Goal: Complete application form: Complete application form

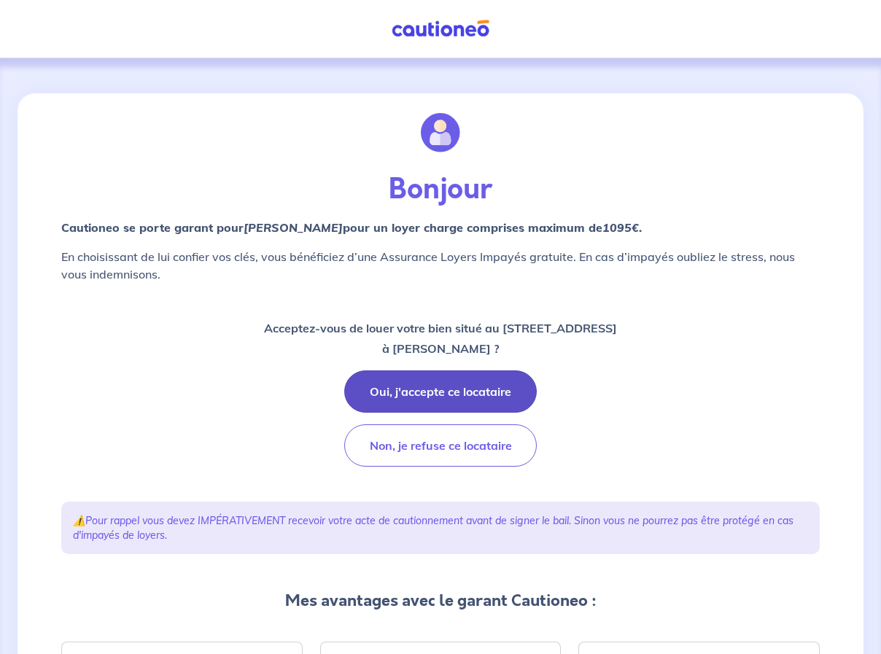
click at [413, 389] on button "Oui, j'accepte ce locataire" at bounding box center [440, 391] width 192 height 42
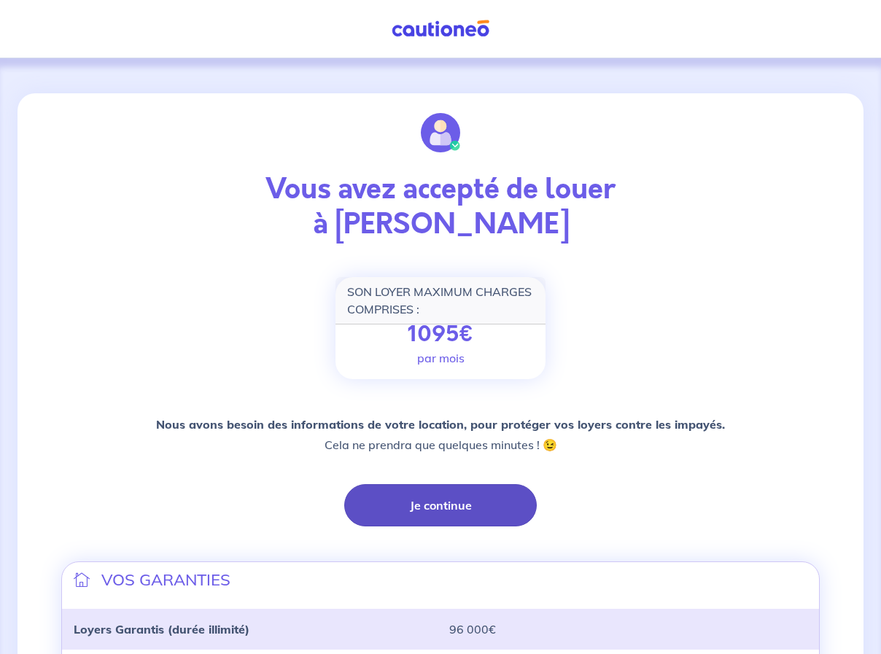
click at [414, 507] on button "Je continue" at bounding box center [440, 505] width 192 height 42
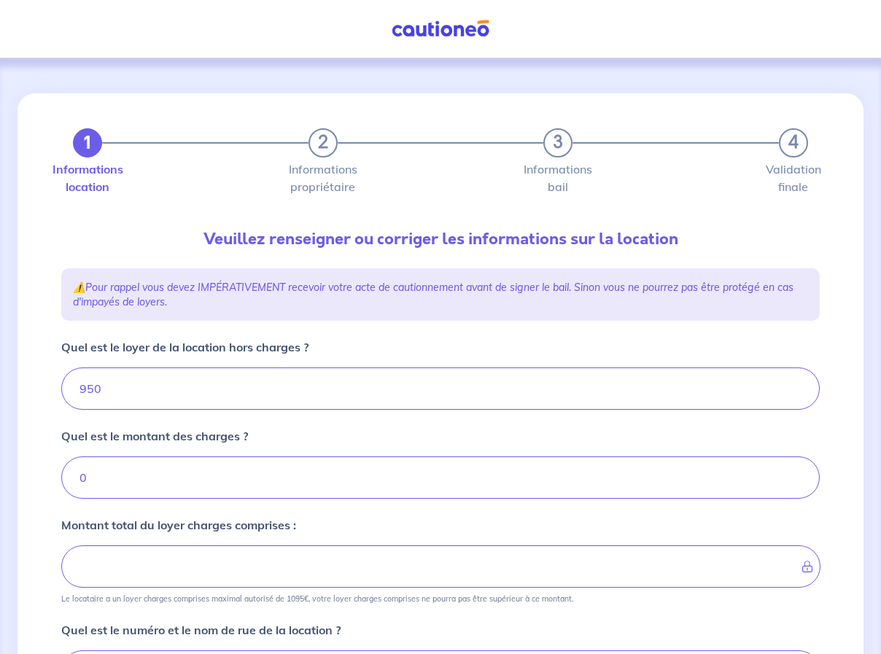
type input "950"
drag, startPoint x: 137, startPoint y: 392, endPoint x: 55, endPoint y: 378, distance: 82.8
click at [55, 378] on div "1 2 3 4 Informations location Informations propriétaire Informations bail Valid…" at bounding box center [440, 581] width 776 height 977
type input "92"
type input "9"
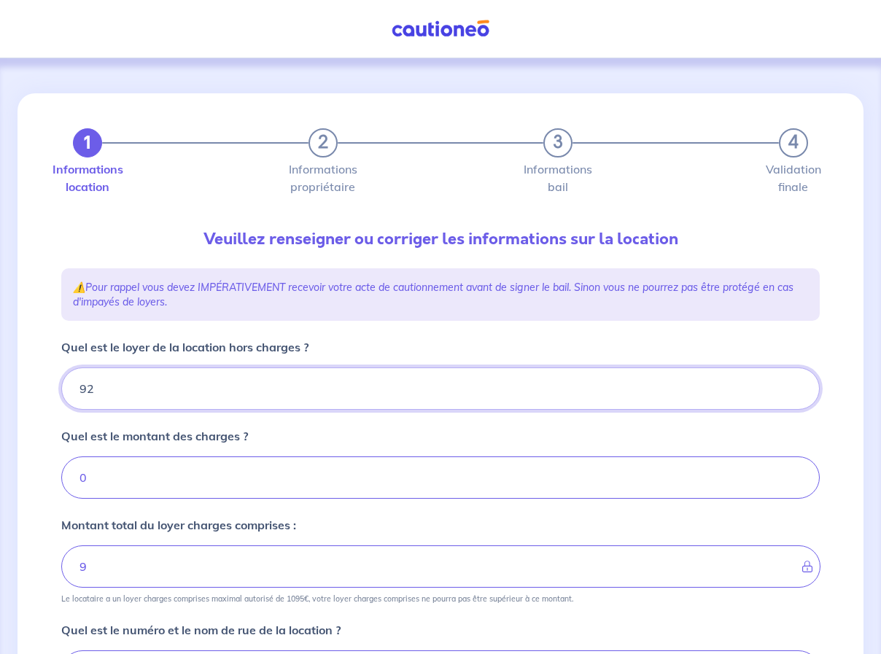
type input "920"
drag, startPoint x: 91, startPoint y: 474, endPoint x: 59, endPoint y: 484, distance: 33.7
click at [60, 484] on div "1 2 3 4 Informations location Informations propriétaire Informations bail Valid…" at bounding box center [440, 581] width 776 height 977
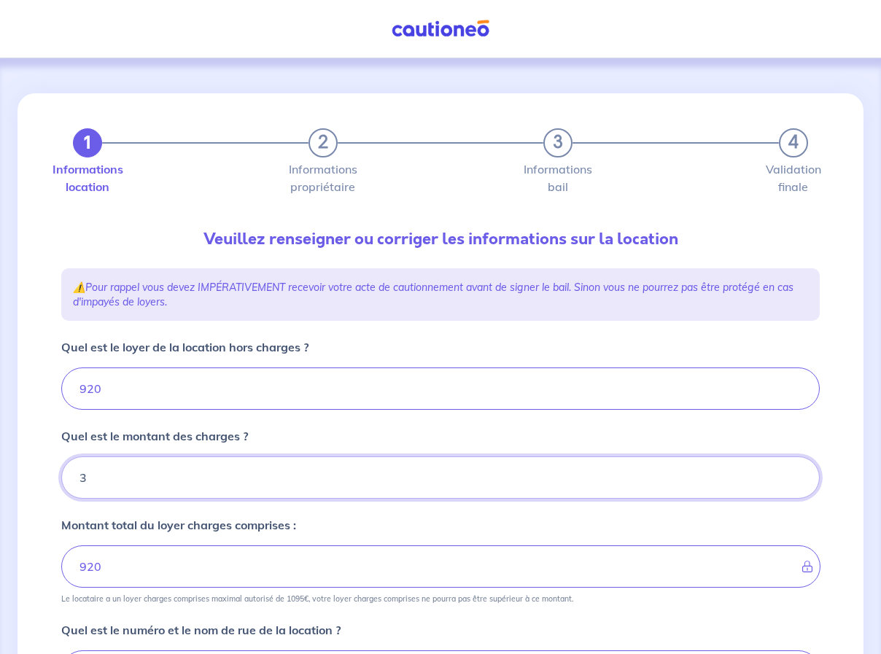
type input "30"
type input "950"
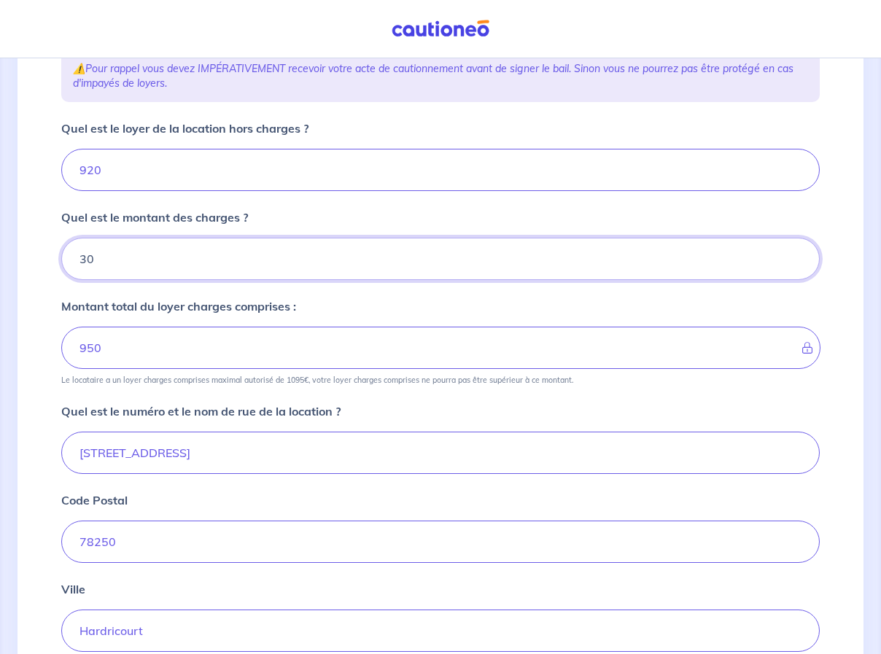
scroll to position [365, 0]
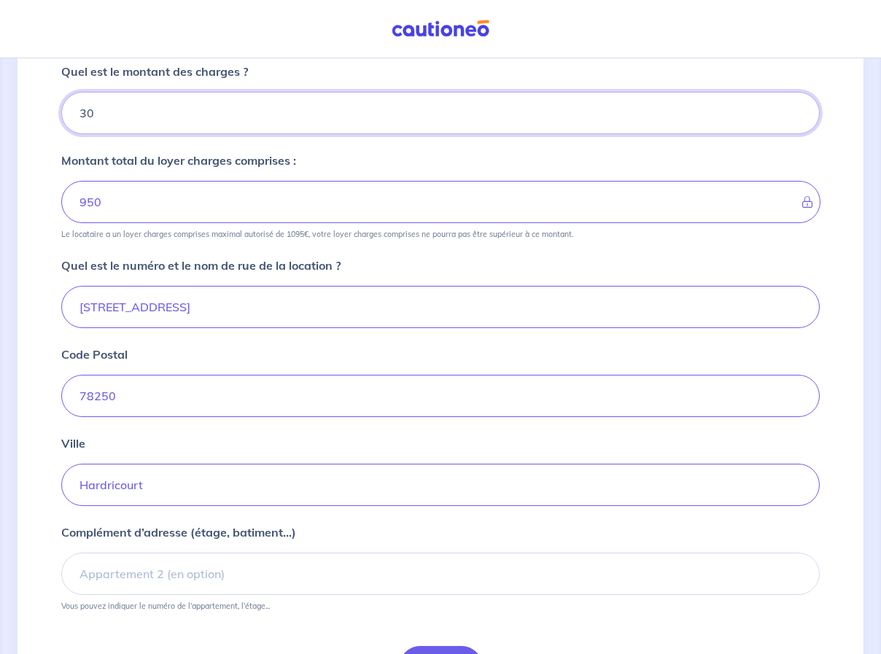
type input "30"
drag, startPoint x: 178, startPoint y: 489, endPoint x: 42, endPoint y: 485, distance: 135.7
click at [42, 485] on div "1 2 3 4 Informations location Informations propriétaire Informations bail Valid…" at bounding box center [440, 223] width 846 height 989
type input "Oinville-Sur-Montcient"
type input "71 rue du vexin"
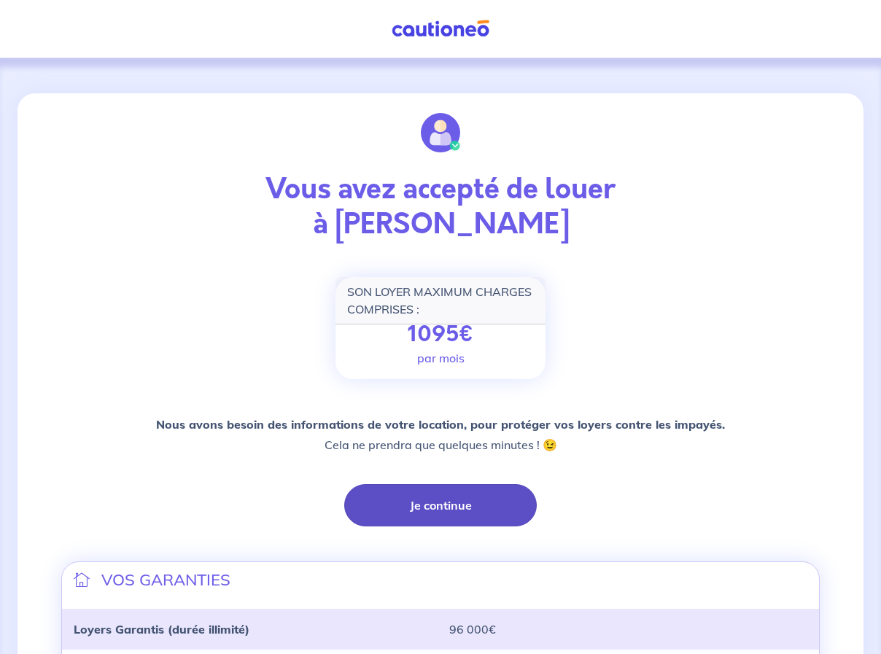
click at [408, 505] on button "Je continue" at bounding box center [440, 505] width 192 height 42
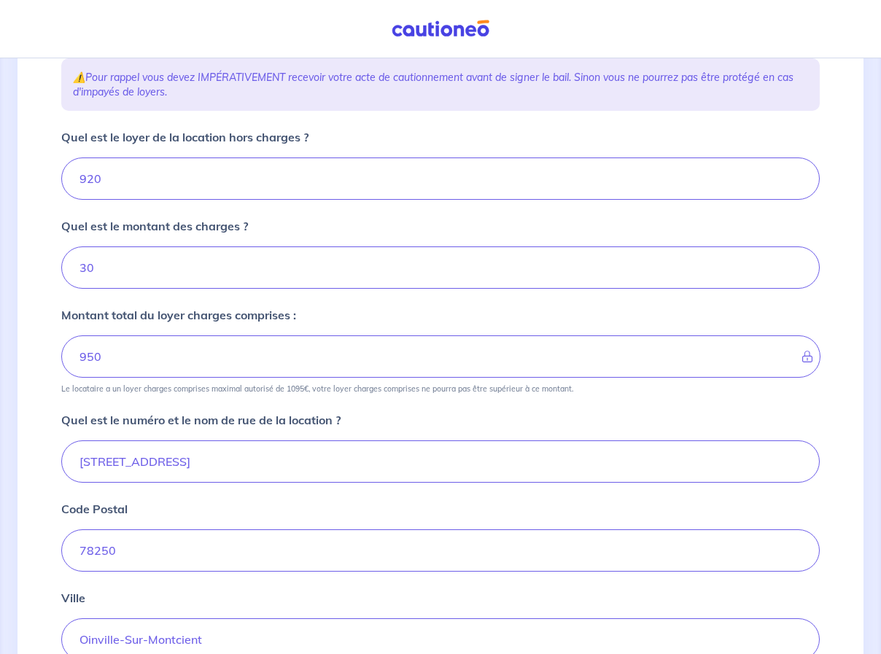
scroll to position [219, 0]
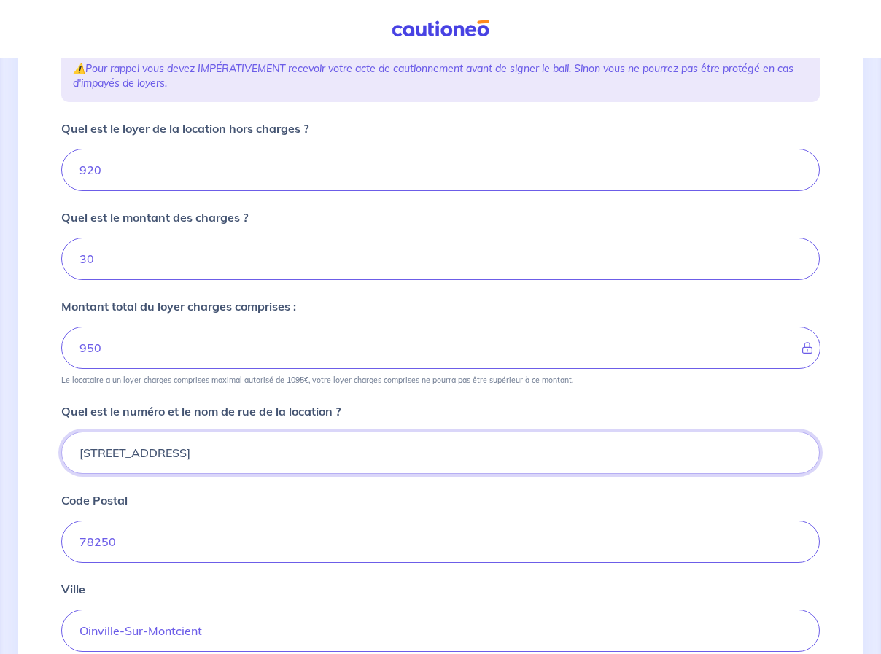
drag, startPoint x: 197, startPoint y: 448, endPoint x: 68, endPoint y: 448, distance: 129.1
click at [68, 448] on input "71 rue du vexin" at bounding box center [440, 453] width 758 height 42
type input "41 RUE DE BACHAMBRE"
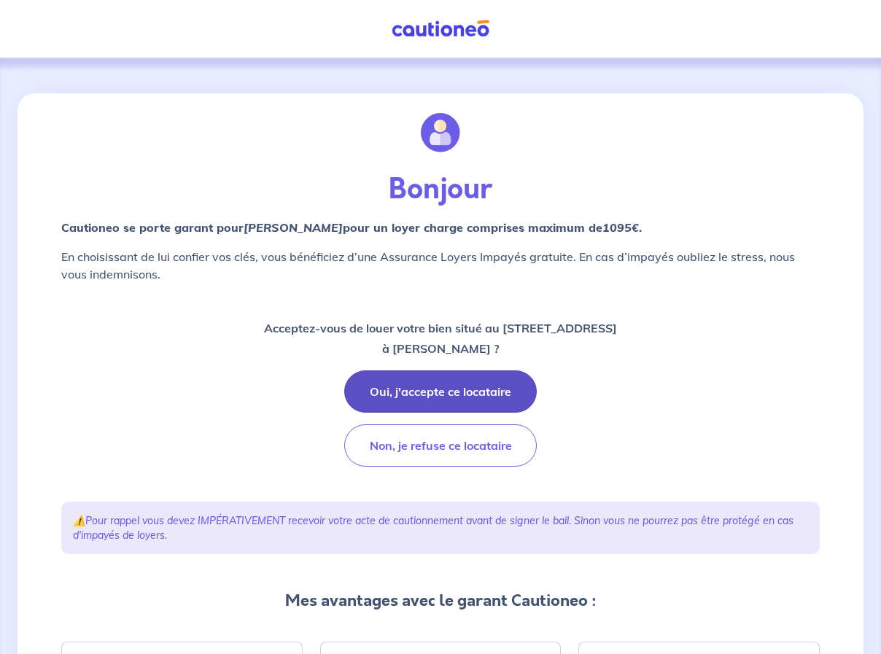
click at [440, 394] on button "Oui, j'accepte ce locataire" at bounding box center [440, 391] width 192 height 42
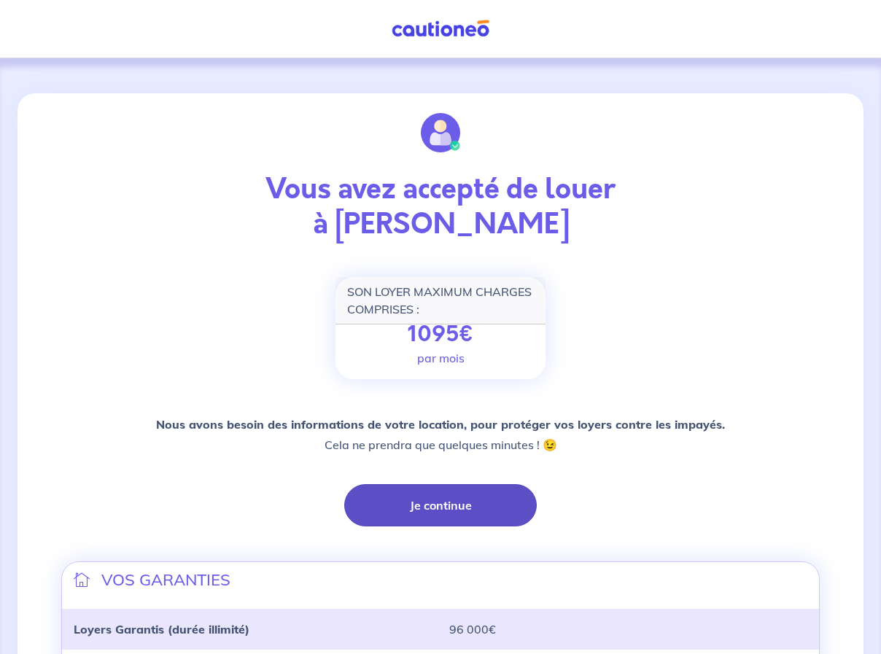
click at [421, 505] on button "Je continue" at bounding box center [440, 505] width 192 height 42
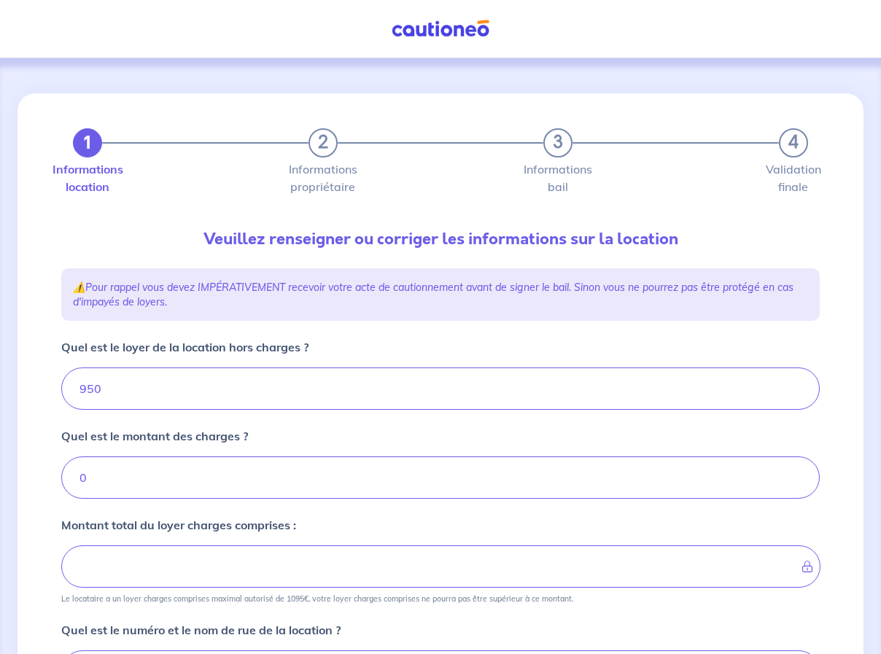
type input "950"
drag, startPoint x: 120, startPoint y: 387, endPoint x: 42, endPoint y: 386, distance: 78.8
click at [42, 386] on div "1 2 3 4 Informations location Informations propriétaire Informations bail Valid…" at bounding box center [440, 587] width 846 height 989
type input "92"
type input "9"
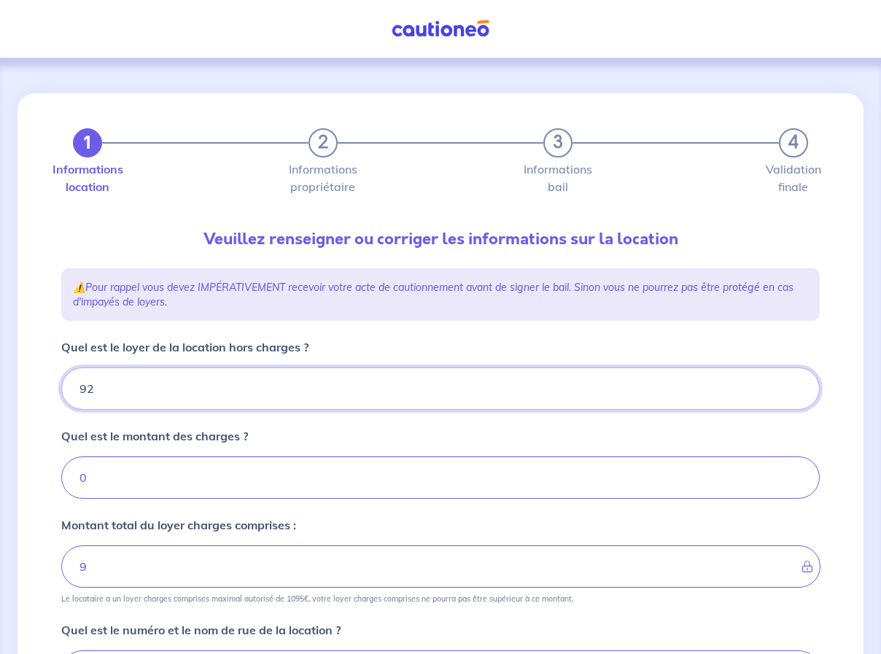
type input "920"
drag, startPoint x: 91, startPoint y: 481, endPoint x: 67, endPoint y: 478, distance: 24.2
click at [67, 478] on input "Quel est le montant des charges ?" at bounding box center [440, 477] width 758 height 42
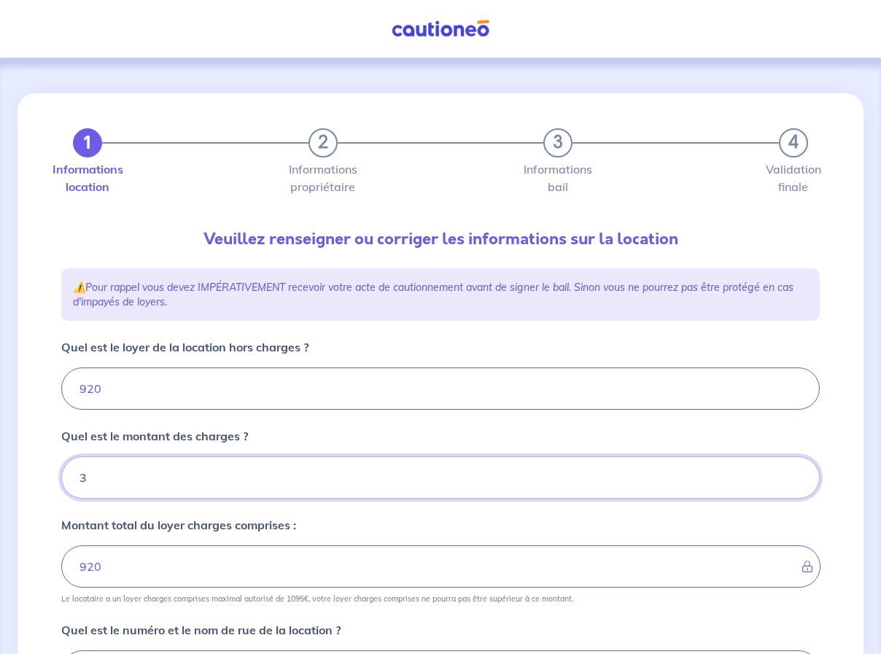
type input "30"
type input "950"
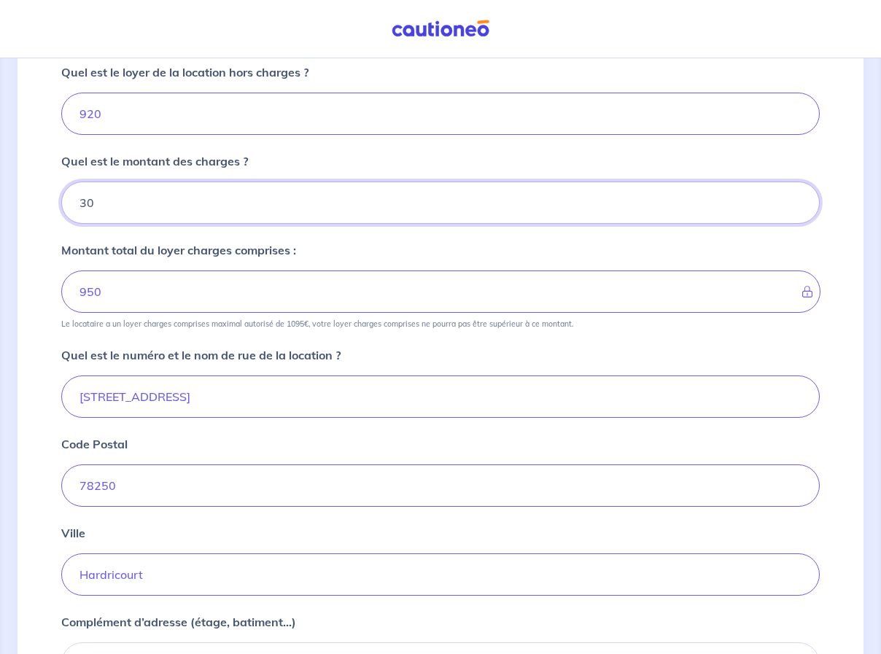
scroll to position [365, 0]
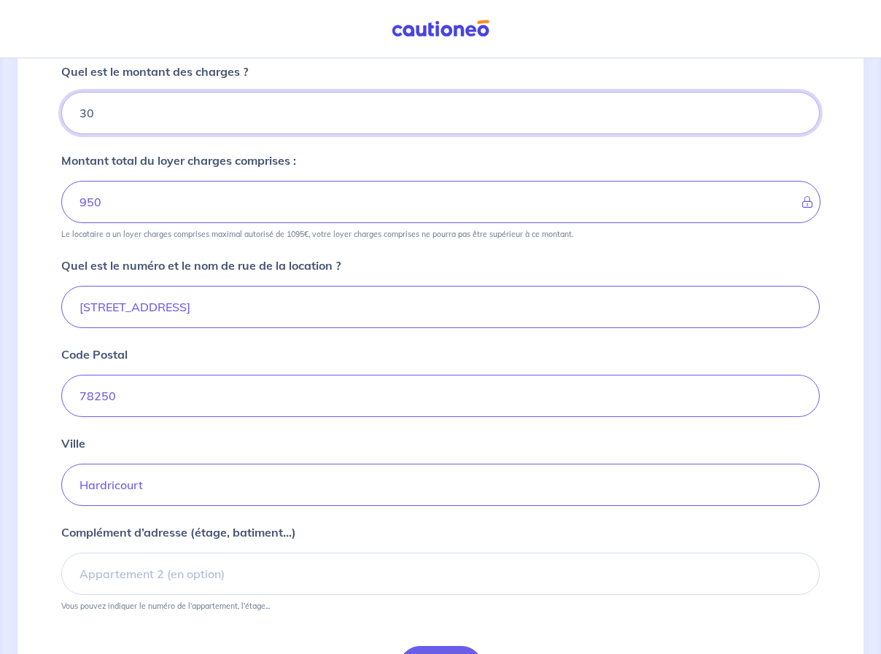
type input "30"
drag, startPoint x: 152, startPoint y: 487, endPoint x: 44, endPoint y: 479, distance: 107.5
click at [48, 485] on div "1 2 3 4 Informations location Informations propriétaire Informations bail Valid…" at bounding box center [440, 223] width 846 height 989
type input "OINVILLE SUR MONTCIENT"
click at [38, 526] on div "1 2 3 4 Informations location Informations propriétaire Informations bail Valid…" at bounding box center [440, 223] width 846 height 989
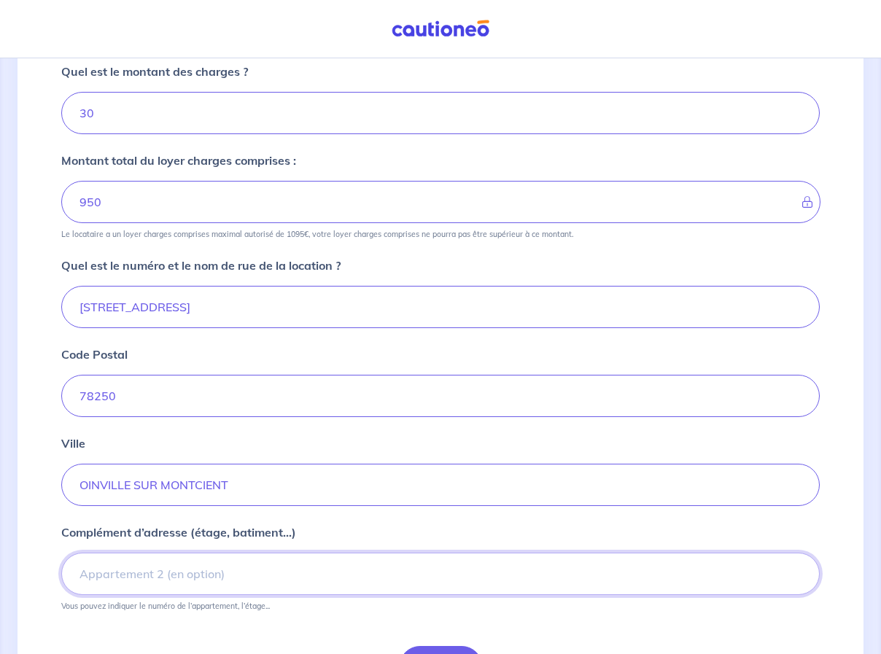
click at [87, 570] on input "Complément d’adresse (étage, batiment...)" at bounding box center [440, 574] width 758 height 42
type input "a"
type input "Appartement 5"
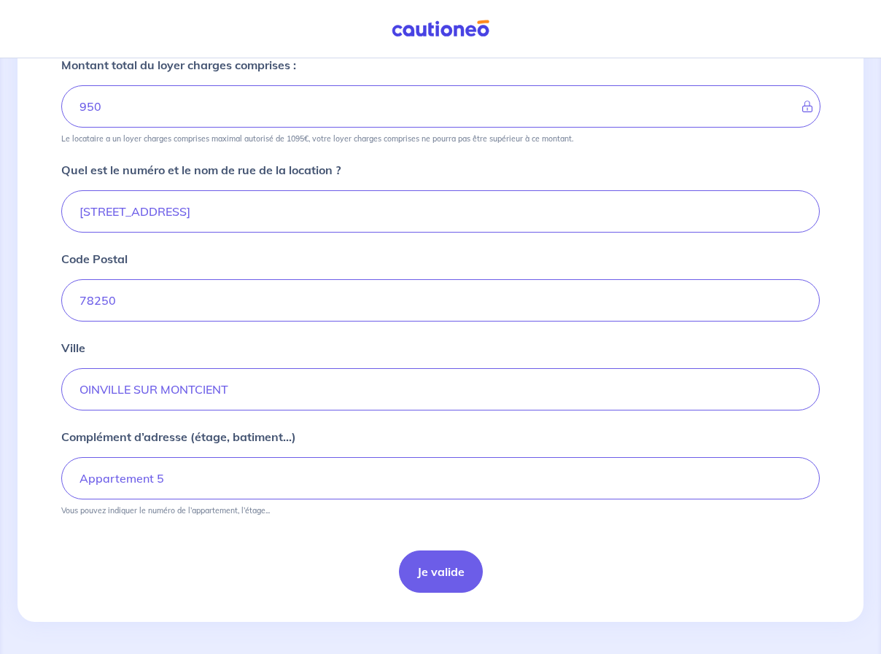
scroll to position [463, 0]
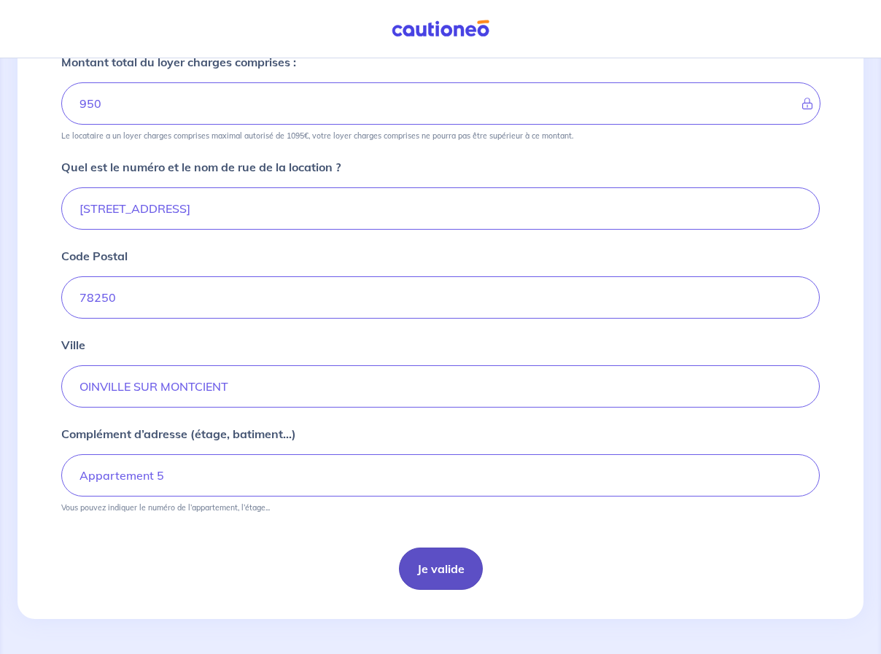
click at [425, 567] on button "Je valide" at bounding box center [441, 569] width 84 height 42
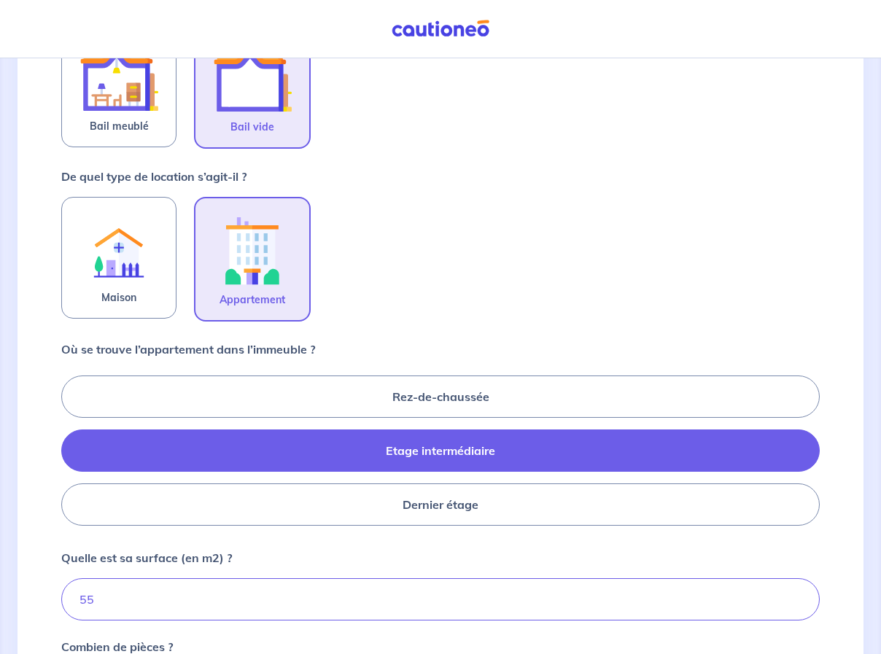
scroll to position [365, 0]
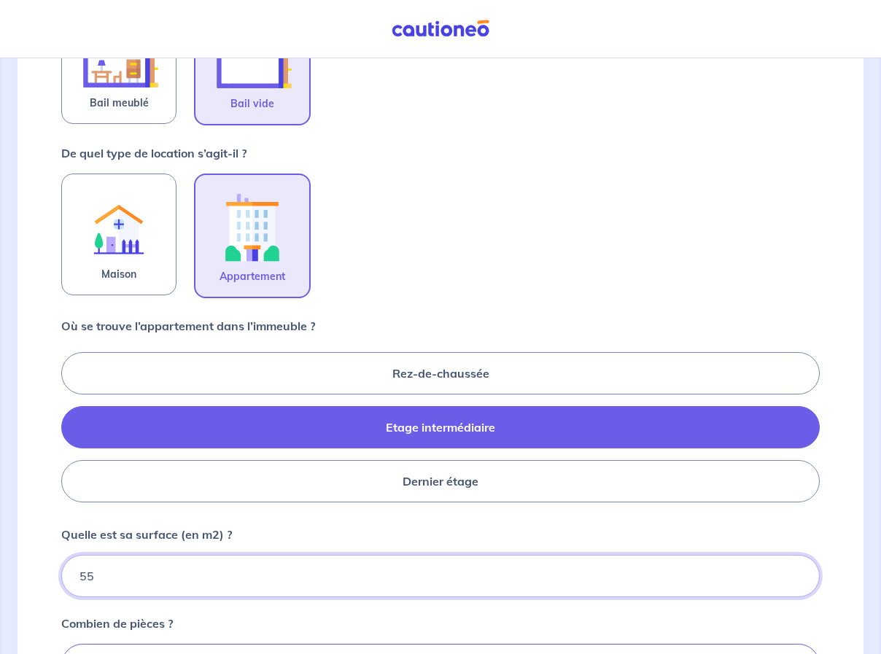
drag, startPoint x: 168, startPoint y: 574, endPoint x: 53, endPoint y: 575, distance: 114.5
click at [53, 575] on div "1 2 3 4 Informations location Informations propriétaire Informations bail Valid…" at bounding box center [440, 282] width 776 height 1106
type input "49"
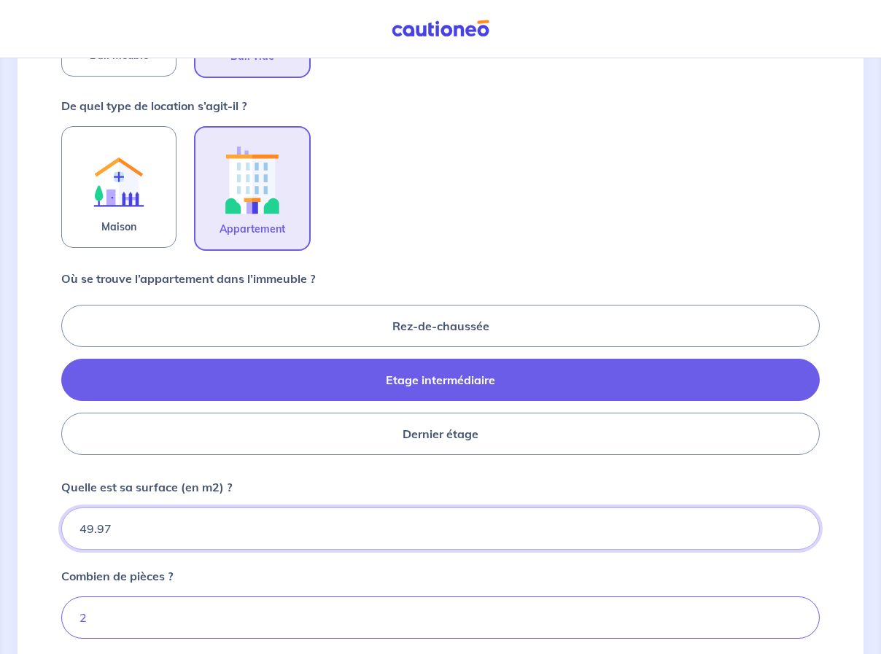
scroll to position [510, 0]
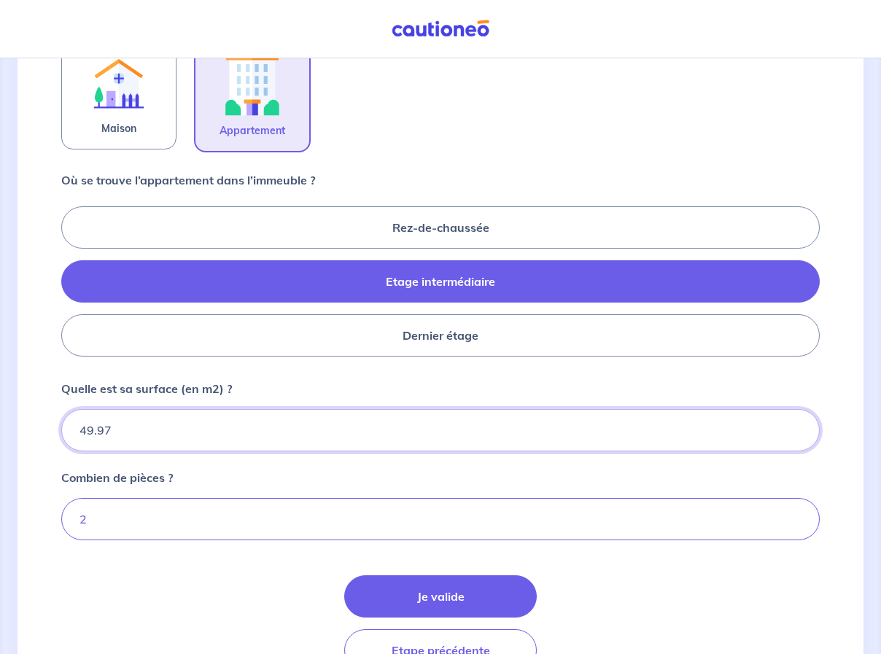
type input "49.97"
drag, startPoint x: 104, startPoint y: 519, endPoint x: 70, endPoint y: 518, distance: 34.3
click at [70, 518] on input "2" at bounding box center [440, 519] width 758 height 42
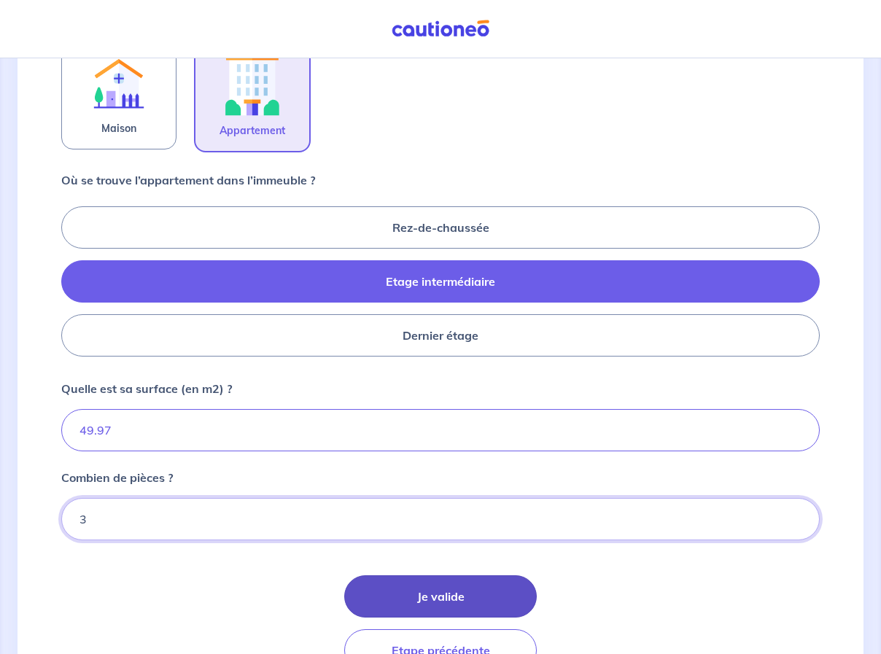
type input "3"
click at [402, 590] on button "Je valide" at bounding box center [440, 596] width 192 height 42
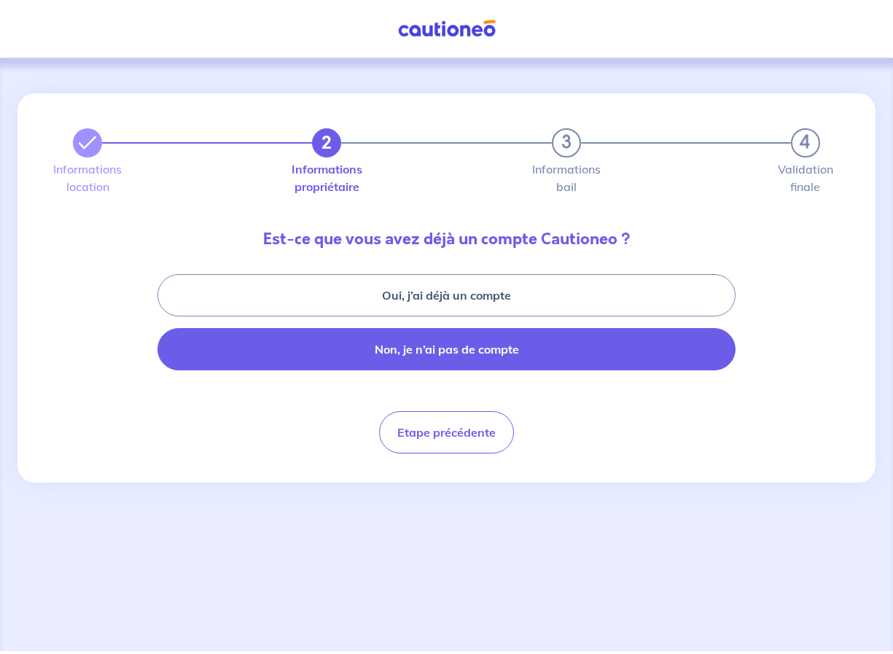
click at [457, 353] on button "Non, je n’ai pas de compte" at bounding box center [446, 349] width 578 height 42
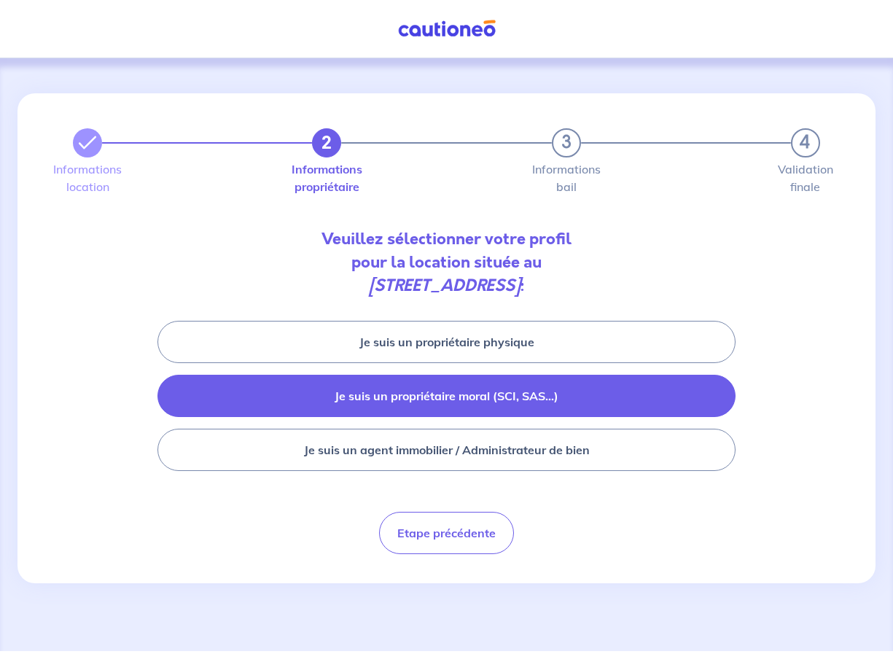
click at [440, 393] on button "Je suis un propriétaire moral (SCI, SAS...)" at bounding box center [446, 396] width 578 height 42
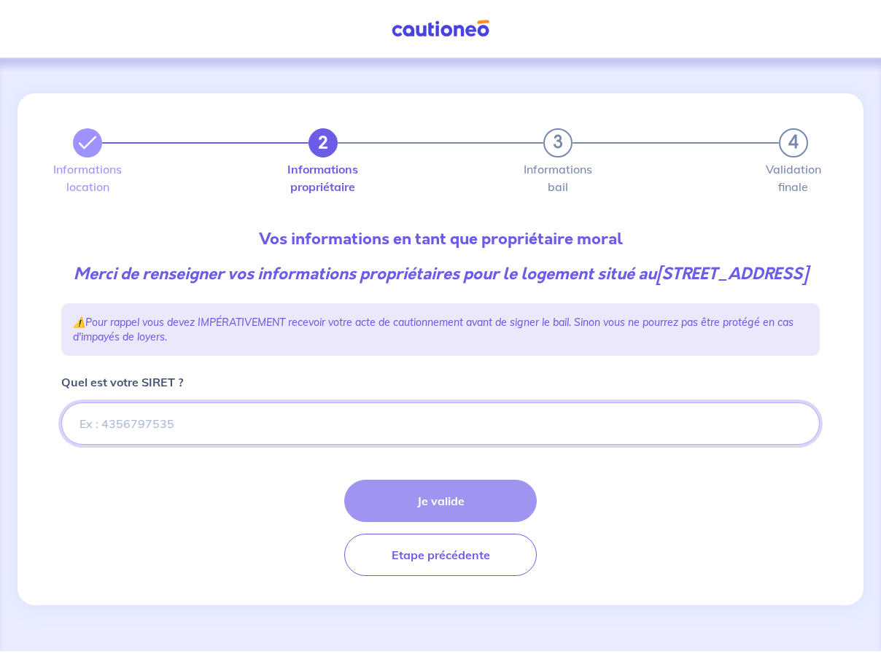
click at [149, 445] on input "Quel est votre SIRET ?" at bounding box center [440, 423] width 758 height 42
click at [86, 445] on input "Quel est votre SIRET ?" at bounding box center [440, 423] width 758 height 42
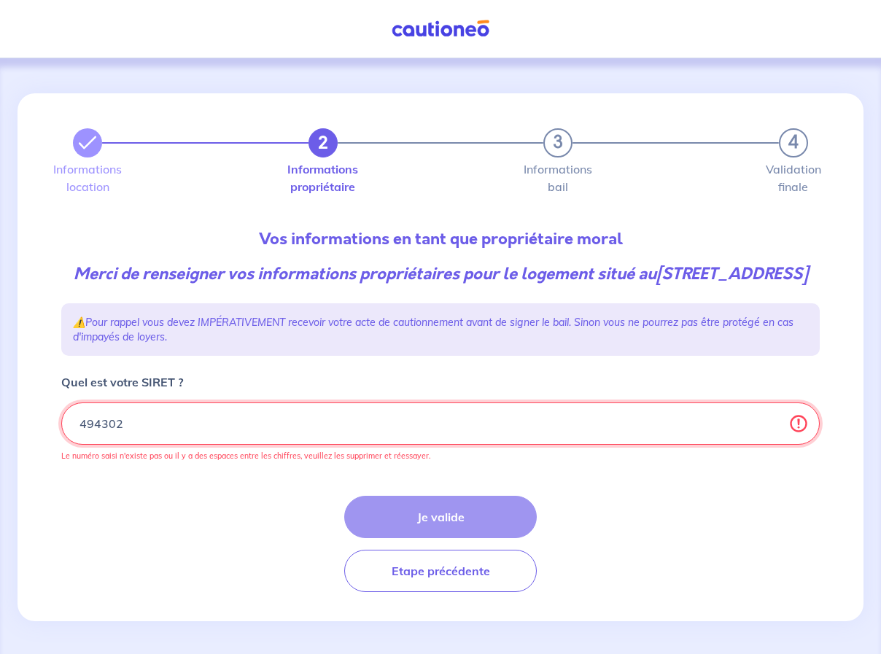
click at [125, 445] on input "Quel est votre SIRET ?" at bounding box center [440, 423] width 758 height 42
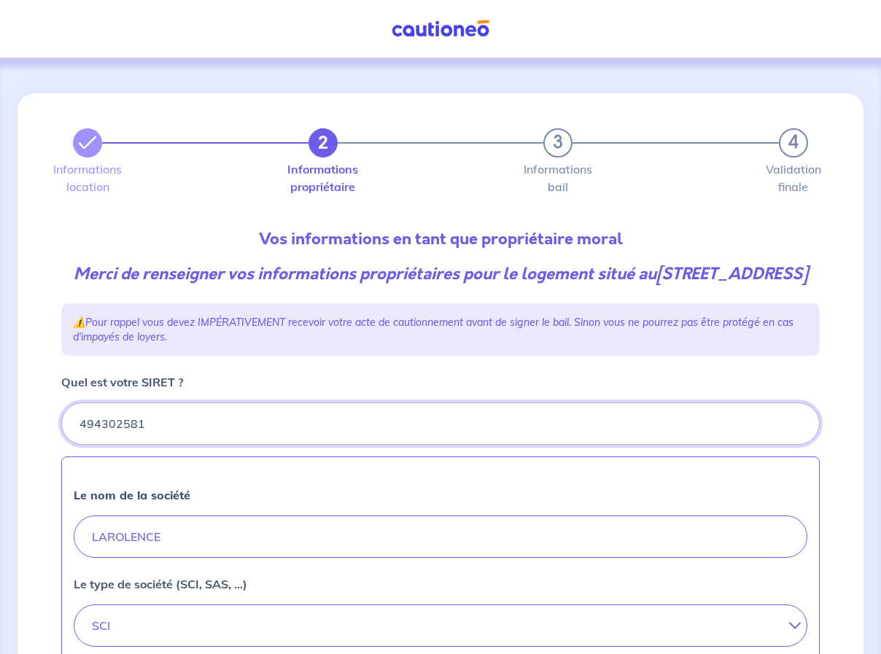
type input "494302581"
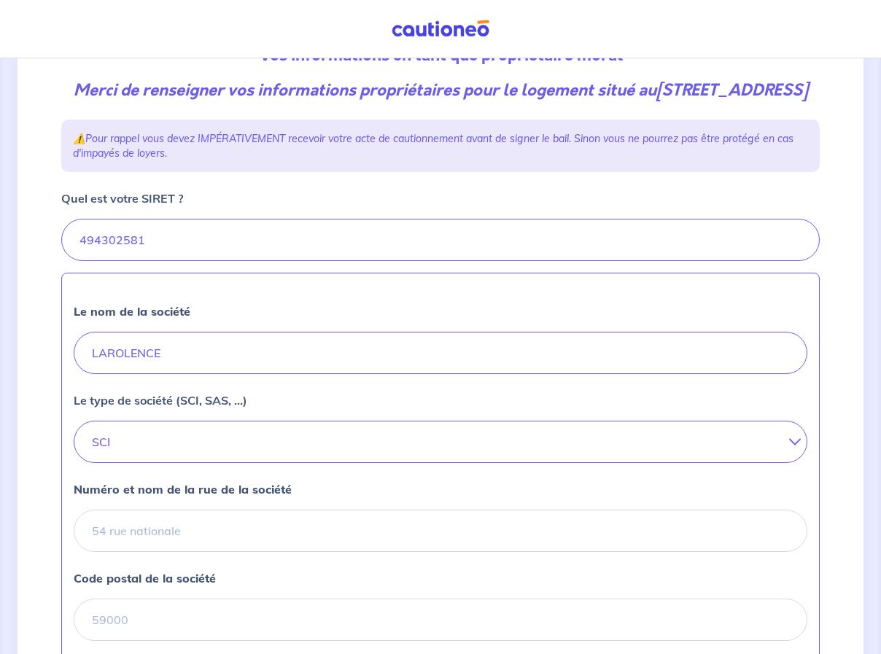
scroll to position [219, 0]
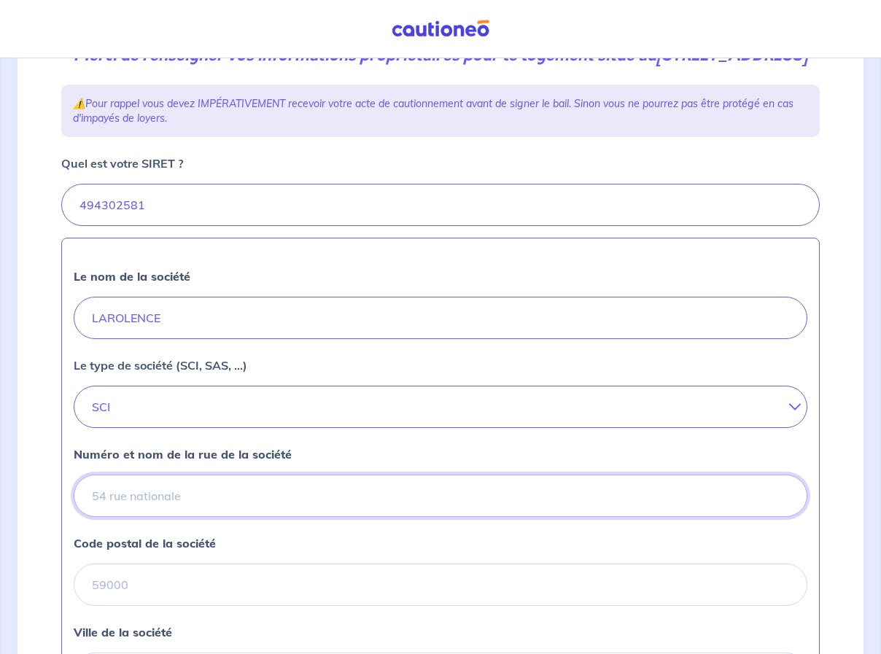
click at [121, 516] on input "Numéro et nom de la rue de la société" at bounding box center [441, 496] width 734 height 42
type input "71 rue du vexin"
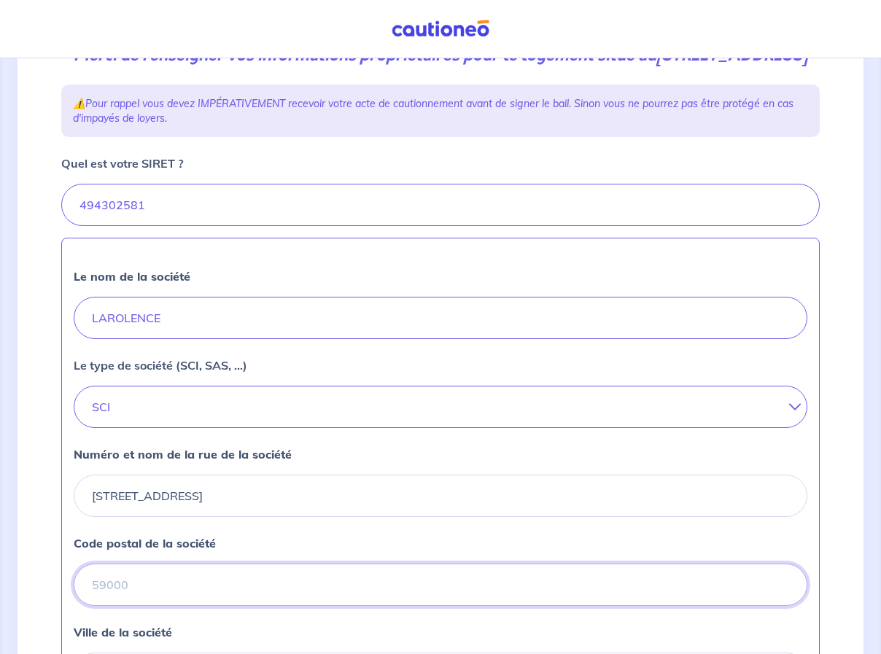
click at [158, 606] on input "Code postal de la société" at bounding box center [441, 585] width 734 height 42
type input "78250"
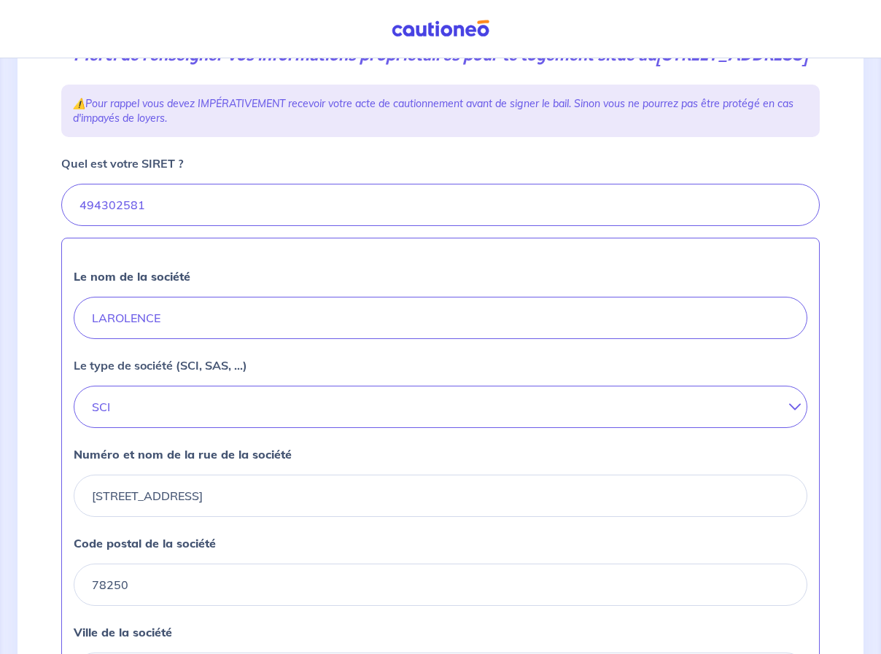
scroll to position [437, 0]
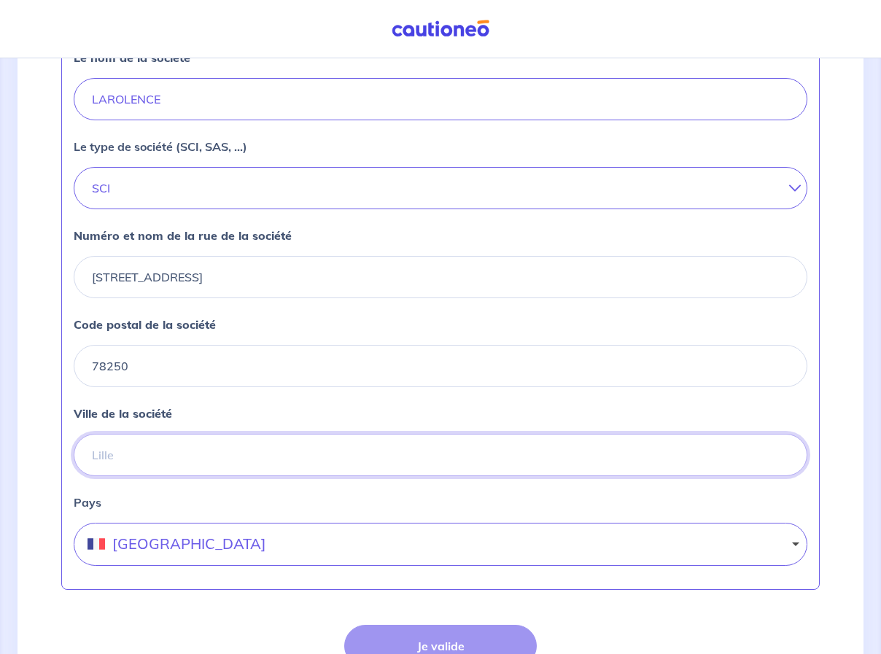
click at [127, 475] on input "Ville de la société" at bounding box center [441, 455] width 734 height 42
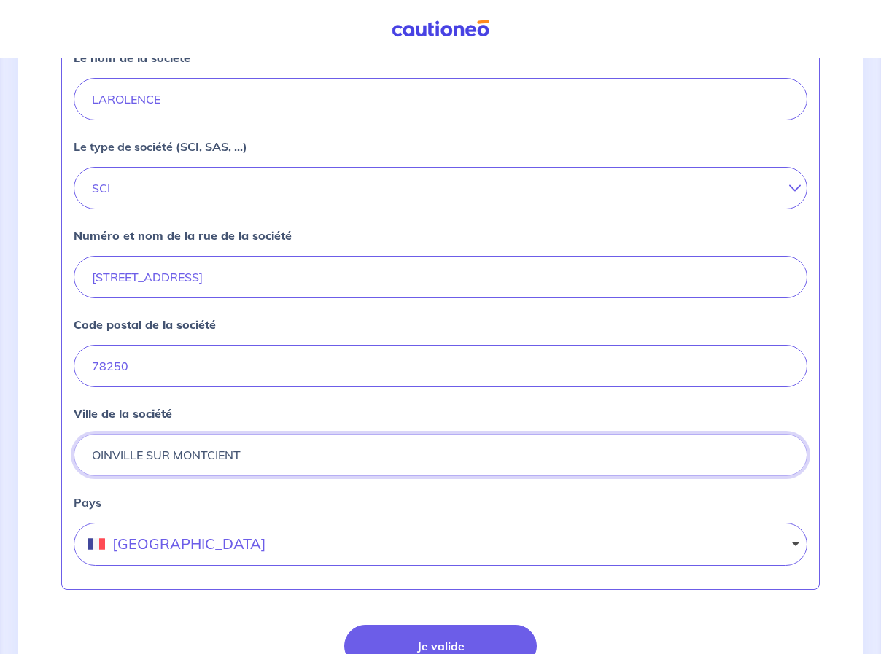
type input "OINVILLE SUR MONTCIENT"
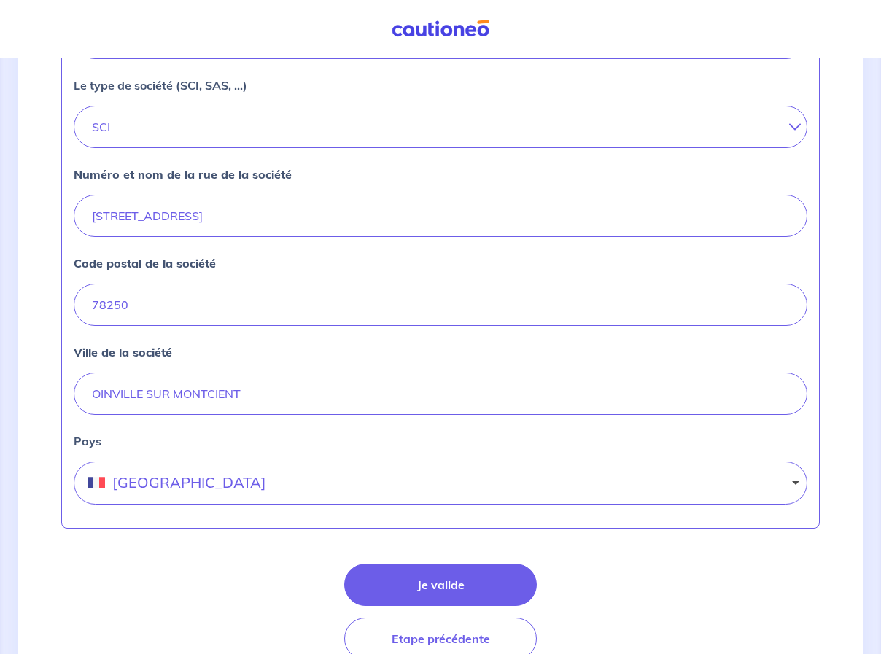
scroll to position [592, 0]
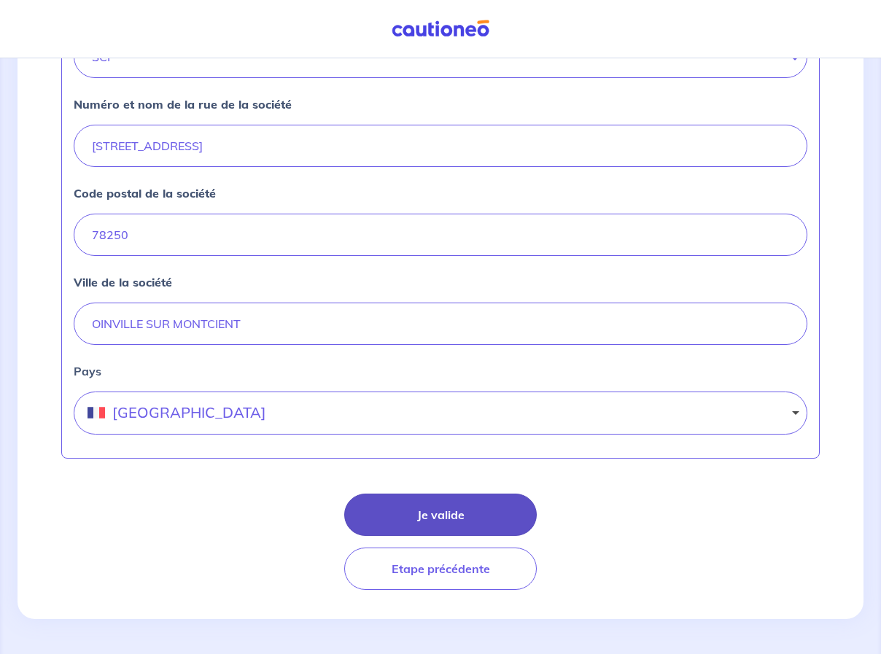
click at [460, 508] on button "Je valide" at bounding box center [440, 515] width 192 height 42
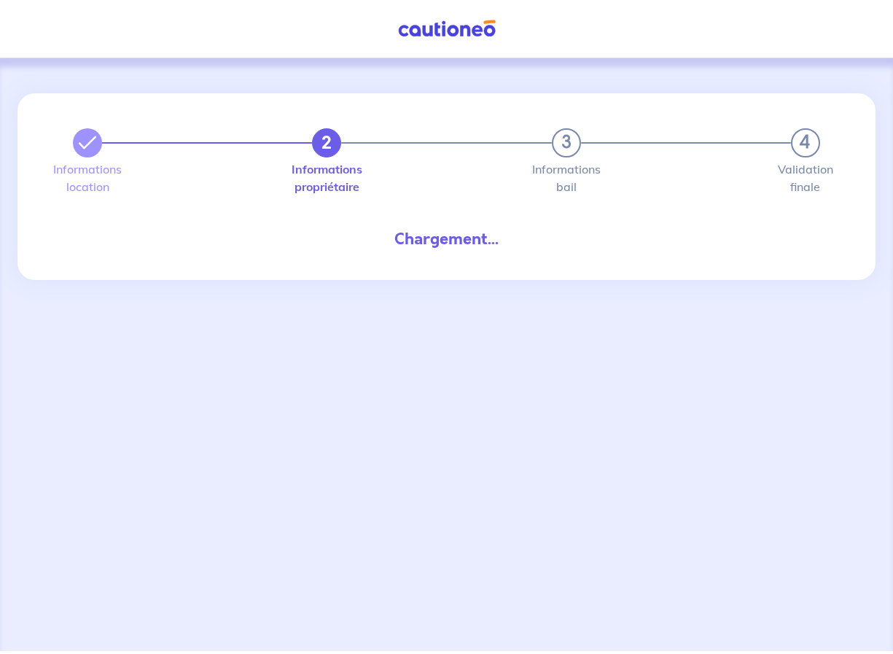
select select "FR"
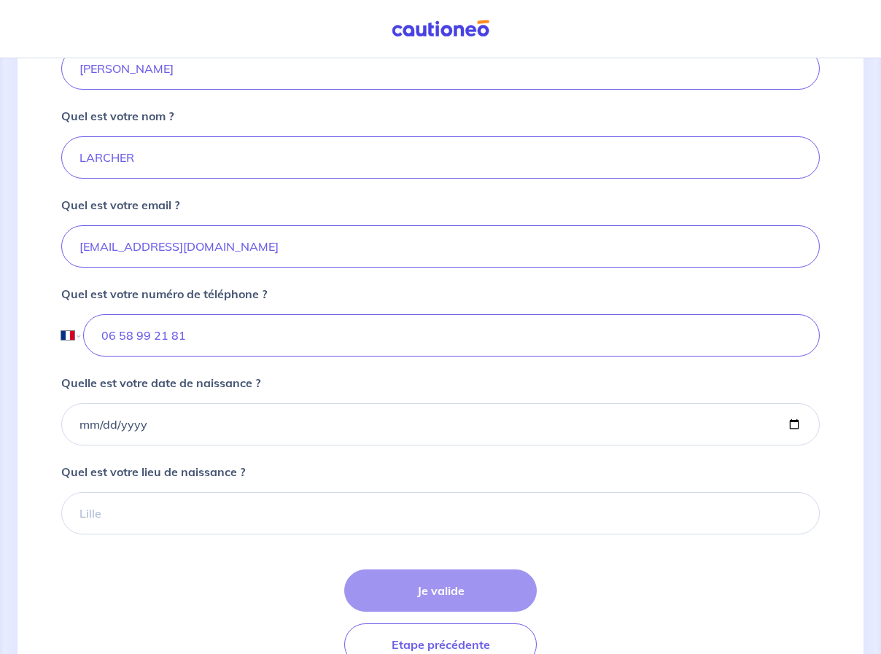
scroll to position [365, 0]
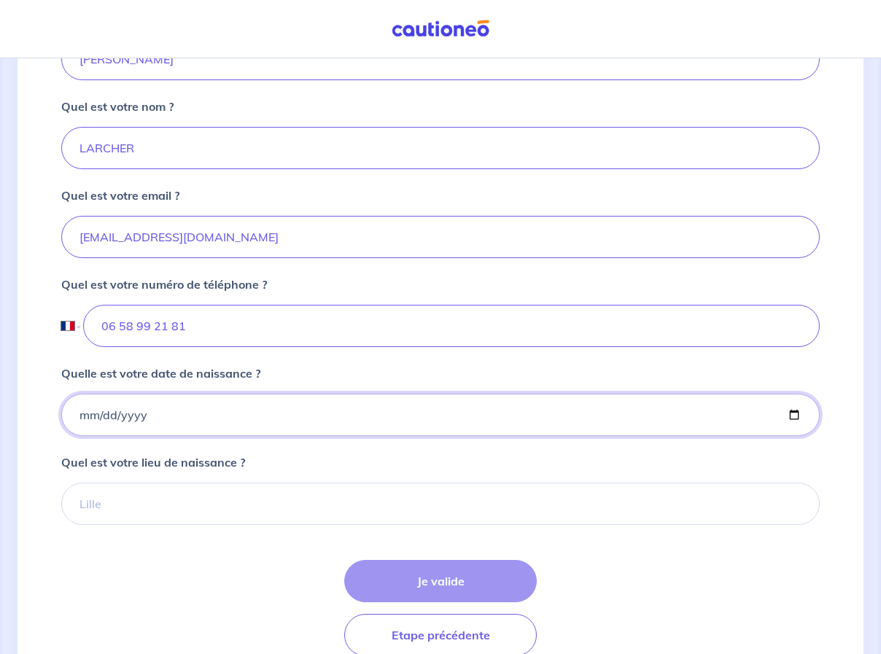
drag, startPoint x: 87, startPoint y: 445, endPoint x: 97, endPoint y: 445, distance: 9.5
click at [90, 436] on input "Quelle est votre date de naissance ?" at bounding box center [440, 415] width 758 height 42
click at [79, 436] on input "Quelle est votre date de naissance ?" at bounding box center [440, 415] width 758 height 42
type input "1961-12-04"
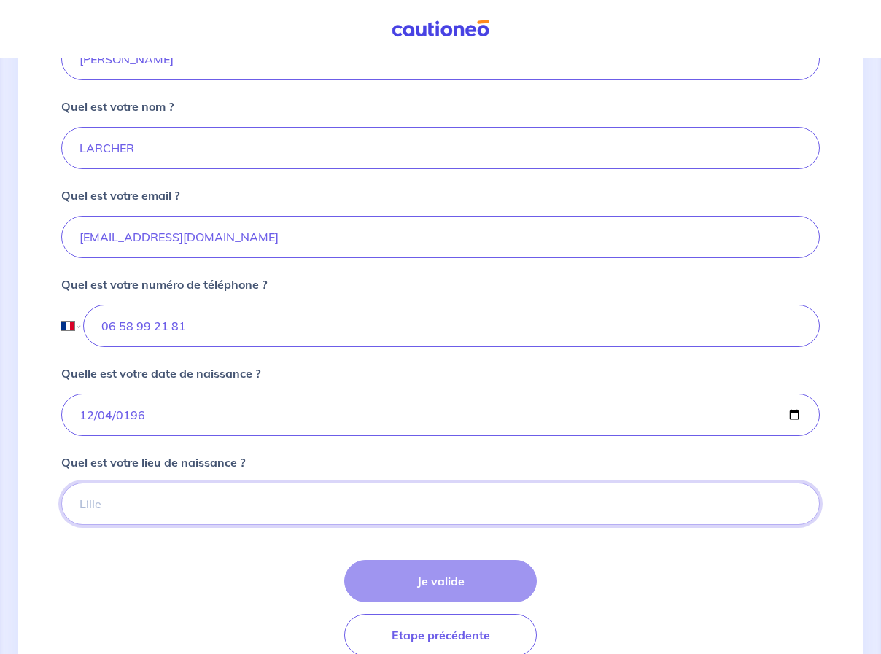
click at [131, 525] on input "Quel est votre lieu de naissance ?" at bounding box center [440, 504] width 758 height 42
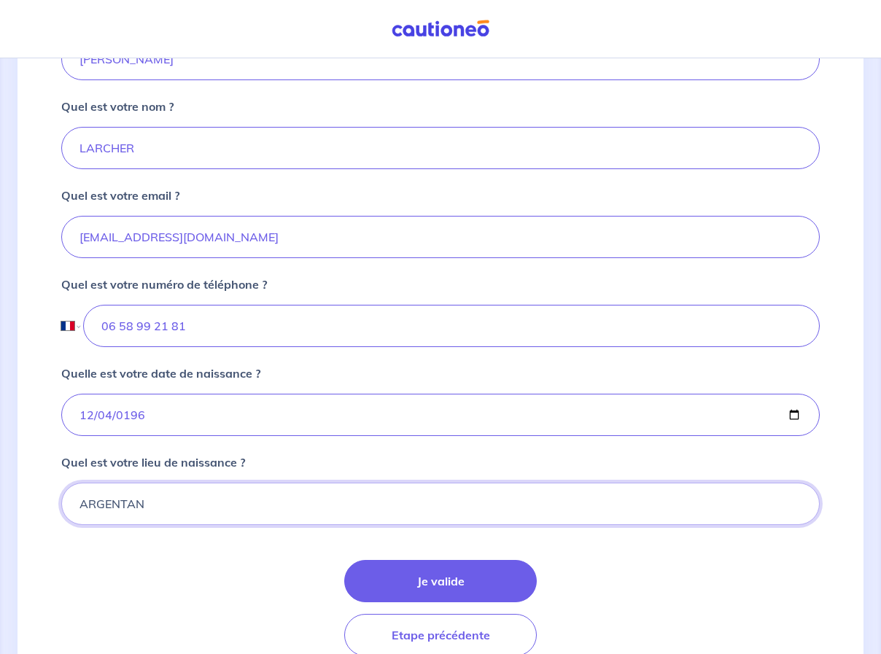
type input "ARGENTAN"
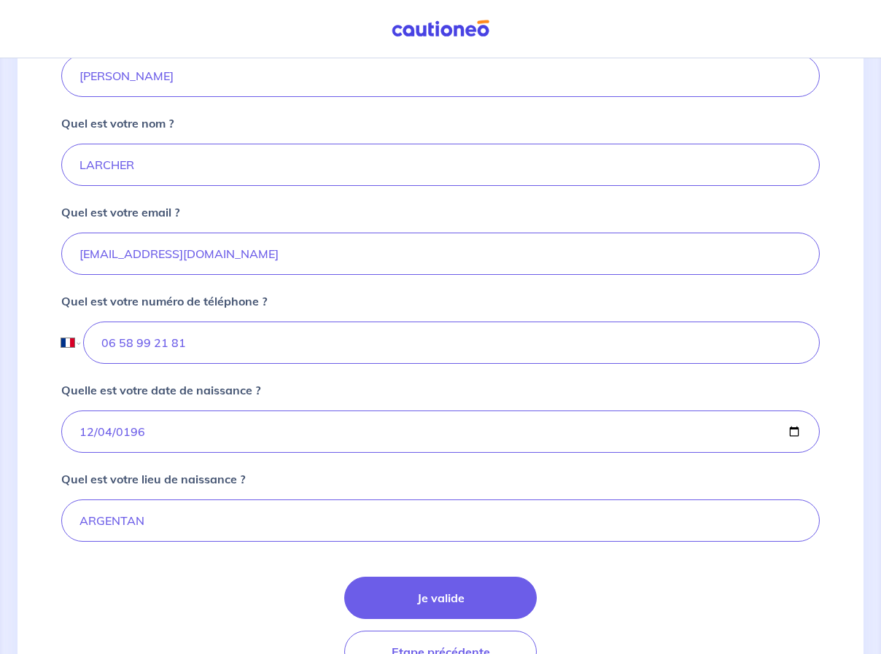
scroll to position [454, 0]
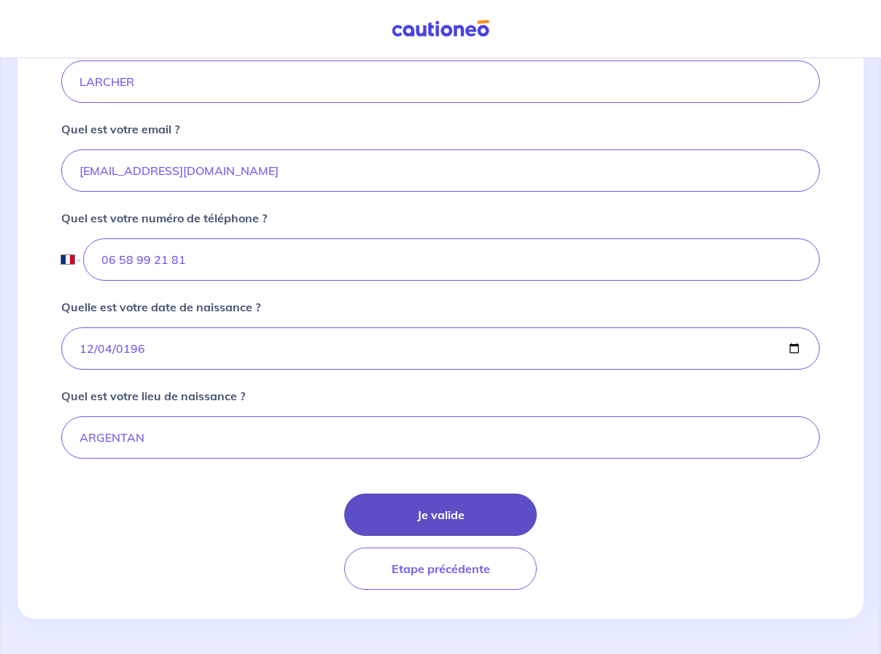
click at [464, 518] on button "Je valide" at bounding box center [440, 515] width 192 height 42
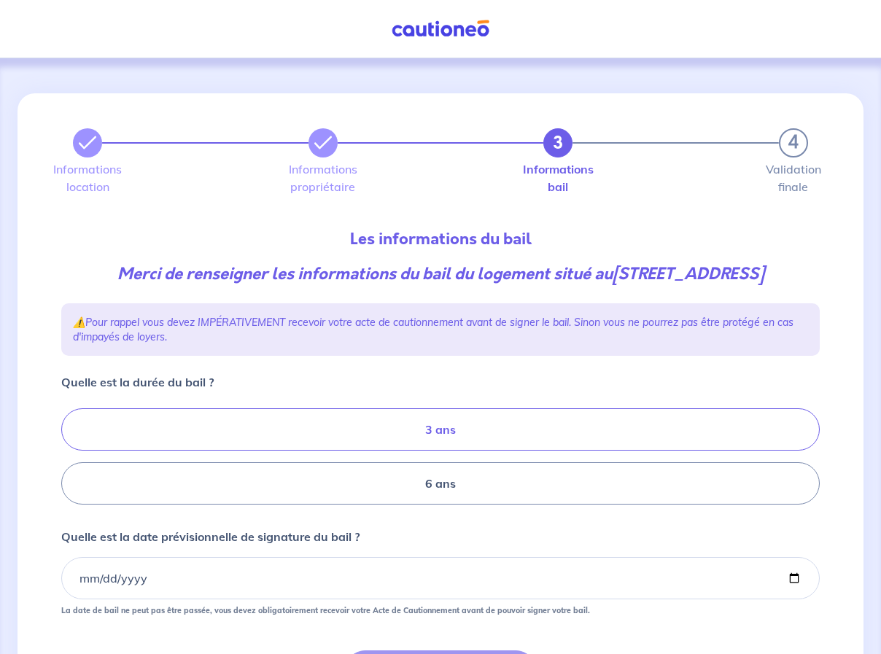
click at [260, 450] on label "3 ans" at bounding box center [440, 429] width 758 height 42
click at [71, 452] on input "3 ans" at bounding box center [65, 456] width 9 height 9
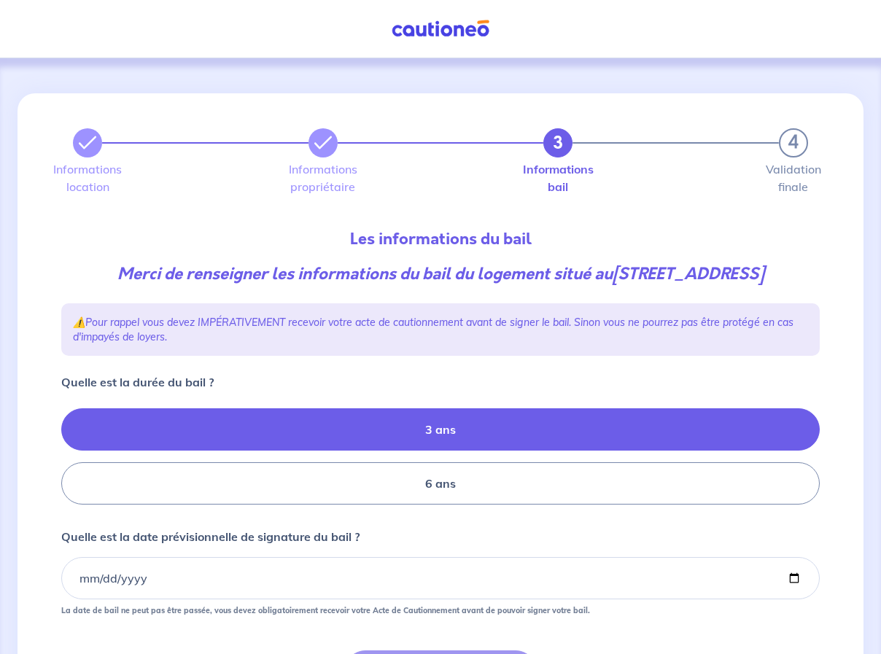
radio input "true"
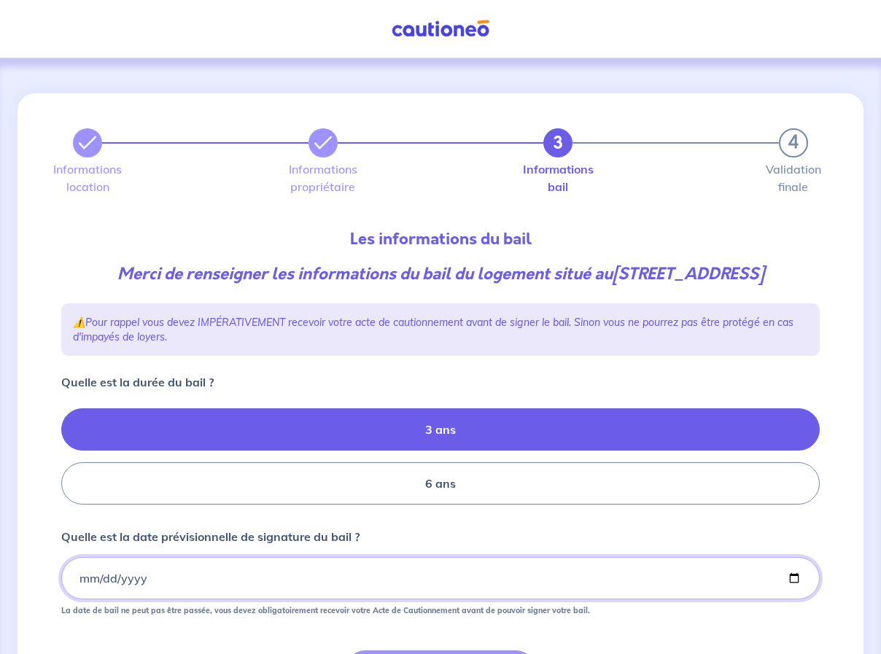
click at [79, 599] on input "Quelle est la date prévisionnelle de signature du bail ?" at bounding box center [440, 578] width 758 height 42
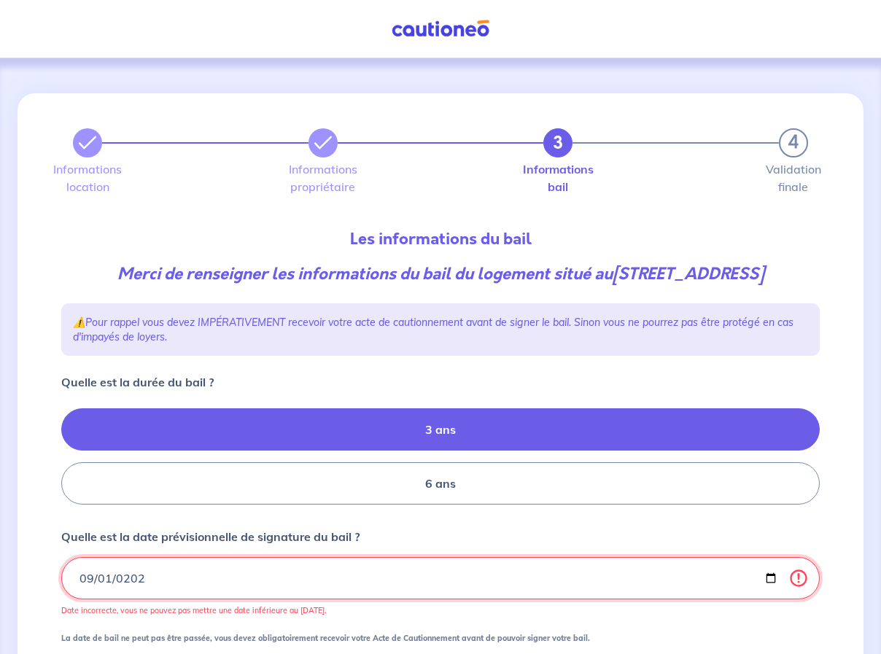
type input "2025-09-01"
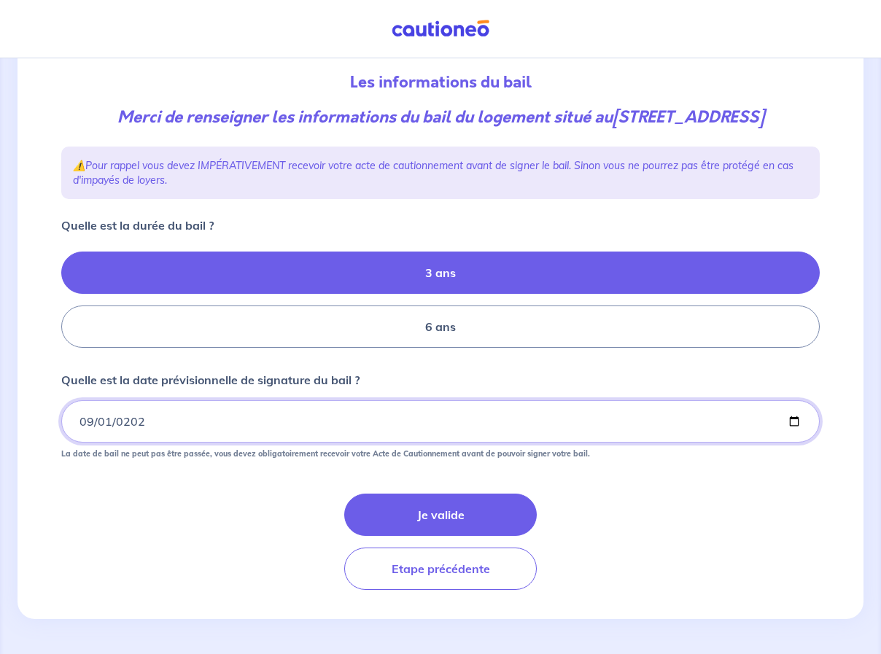
scroll to position [180, 0]
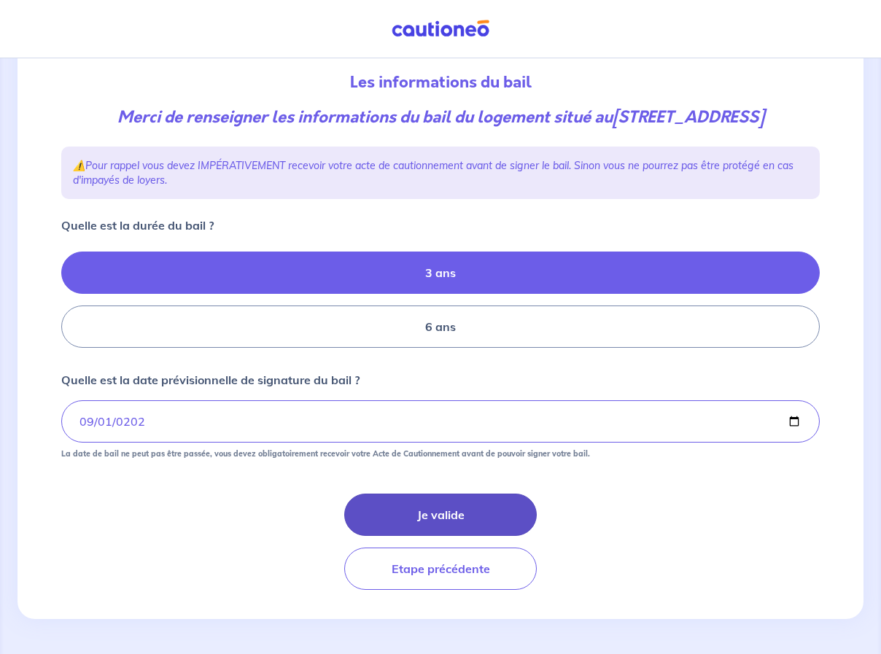
click at [445, 513] on button "Je valide" at bounding box center [440, 515] width 192 height 42
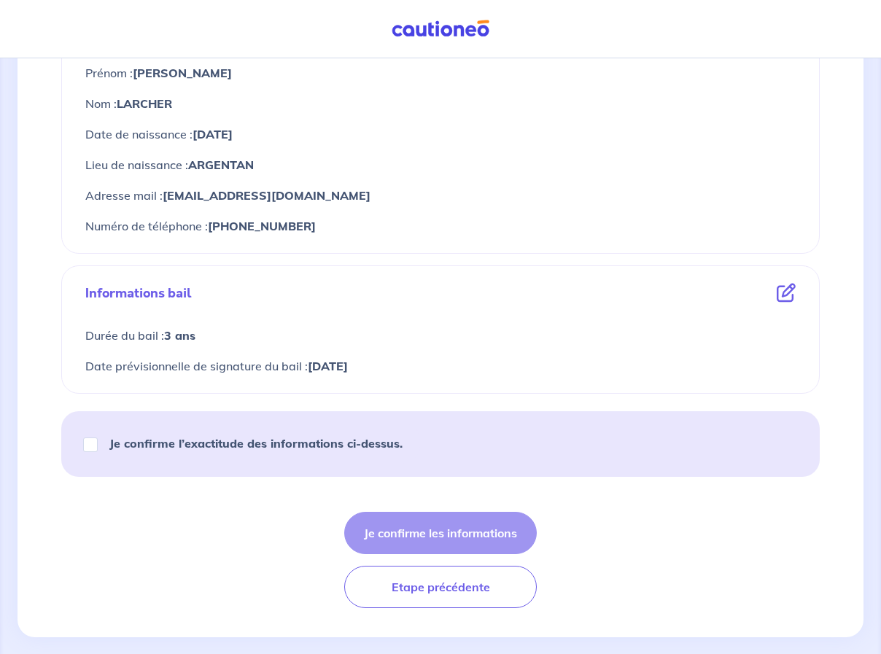
scroll to position [720, 0]
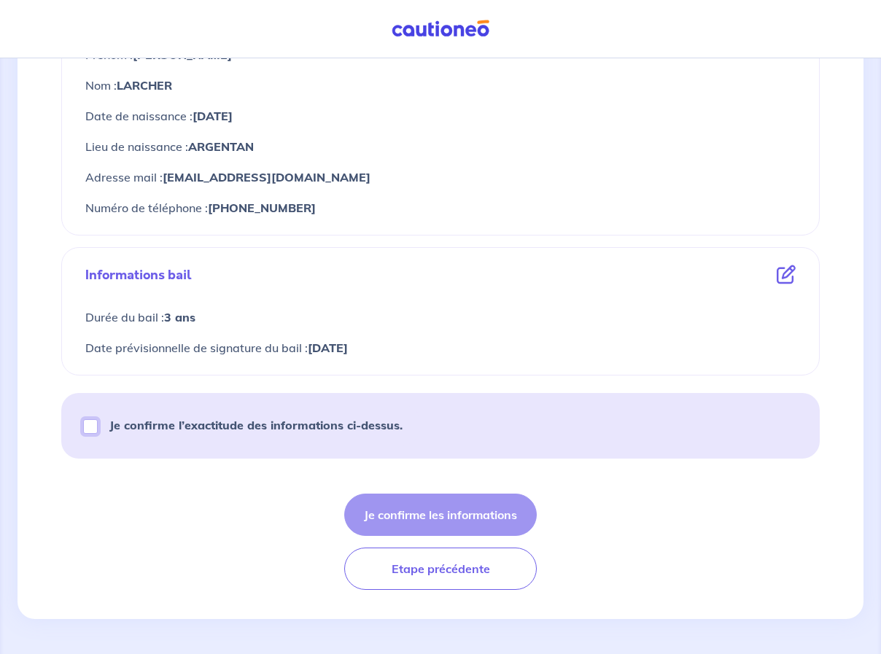
click at [91, 425] on input "Je confirme l’exactitude des informations ci-dessus." at bounding box center [90, 426] width 15 height 15
checkbox input "true"
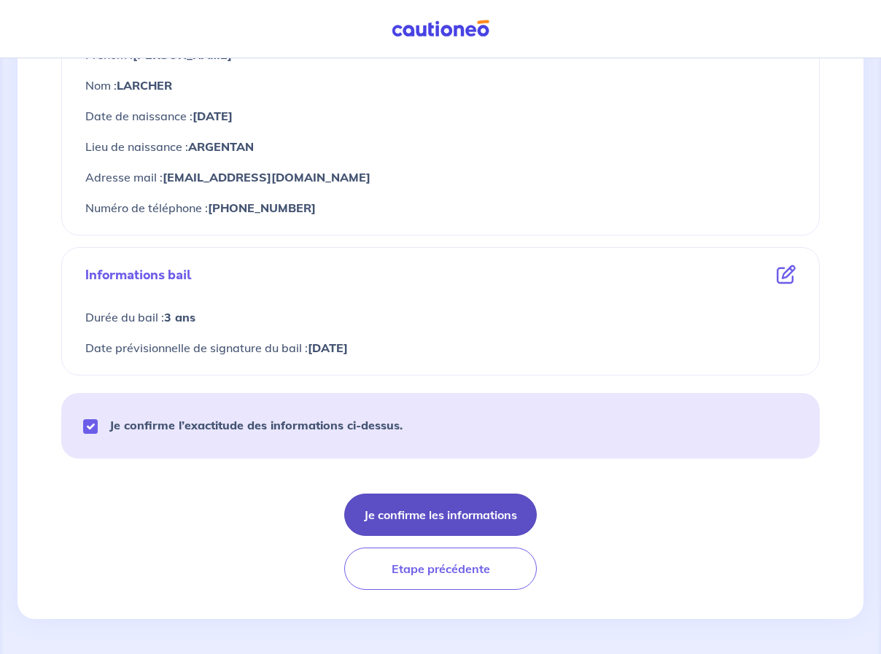
click at [459, 513] on button "Je confirme les informations" at bounding box center [440, 515] width 192 height 42
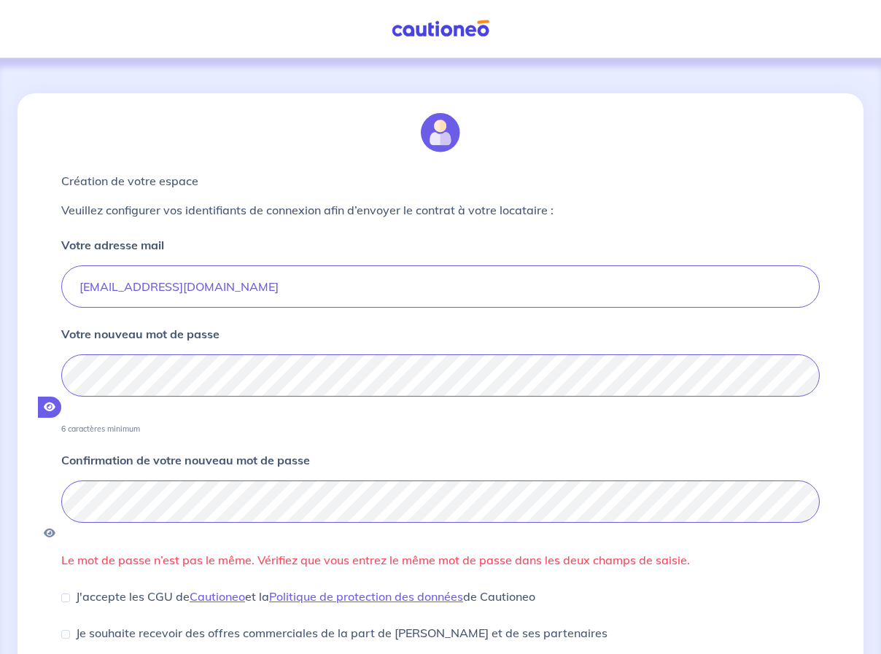
click at [55, 402] on icon "button" at bounding box center [50, 407] width 12 height 10
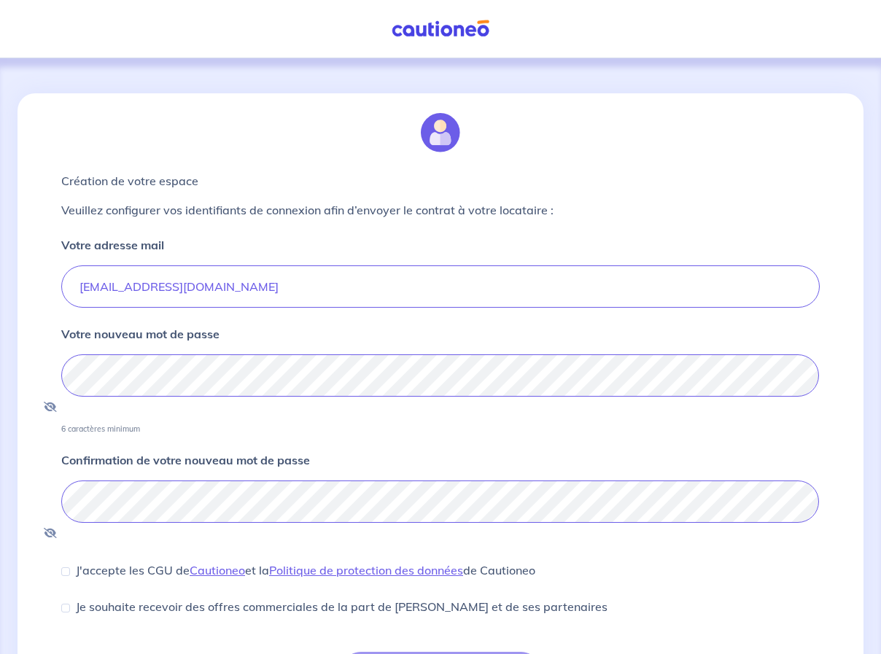
click at [60, 528] on div "Création de votre espace Veuillez configurer vos identifiants de connexion afin…" at bounding box center [440, 402] width 776 height 618
click at [69, 567] on input "J'accepte les CGU de Cautioneo et la Politique de protection des données de Cau…" at bounding box center [65, 571] width 9 height 9
checkbox input "true"
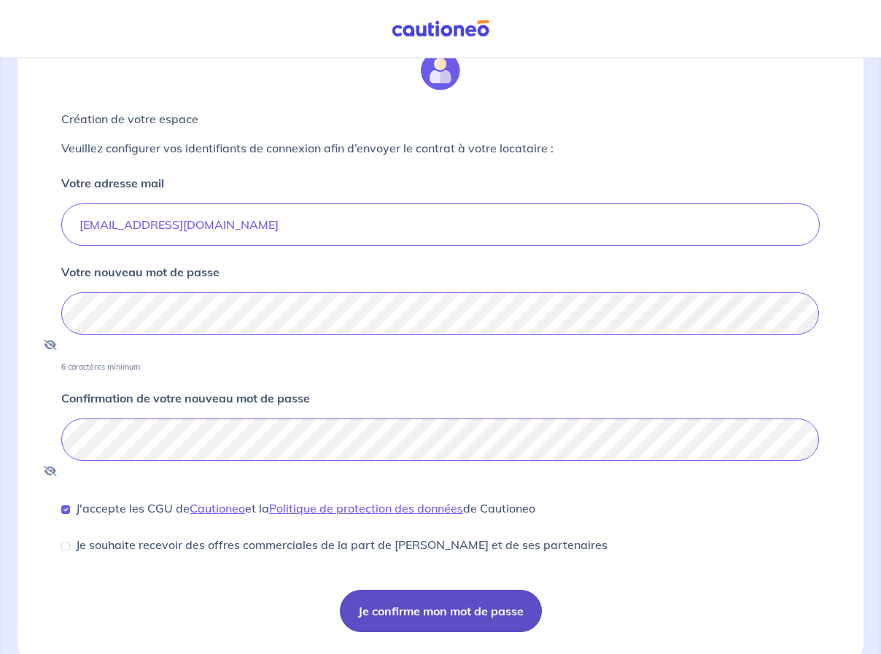
click at [398, 590] on button "Je confirme mon mot de passe" at bounding box center [441, 611] width 202 height 42
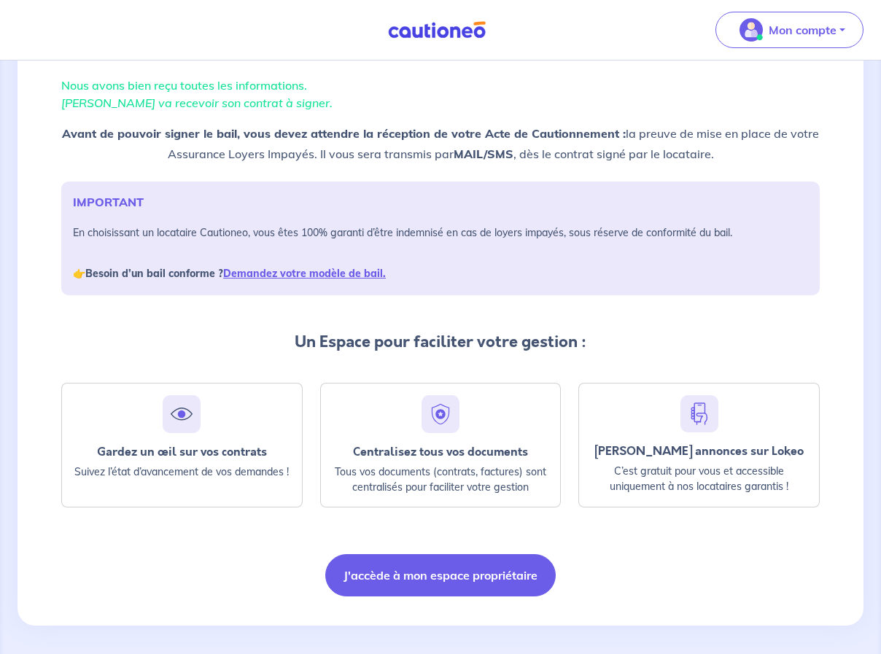
scroll to position [104, 0]
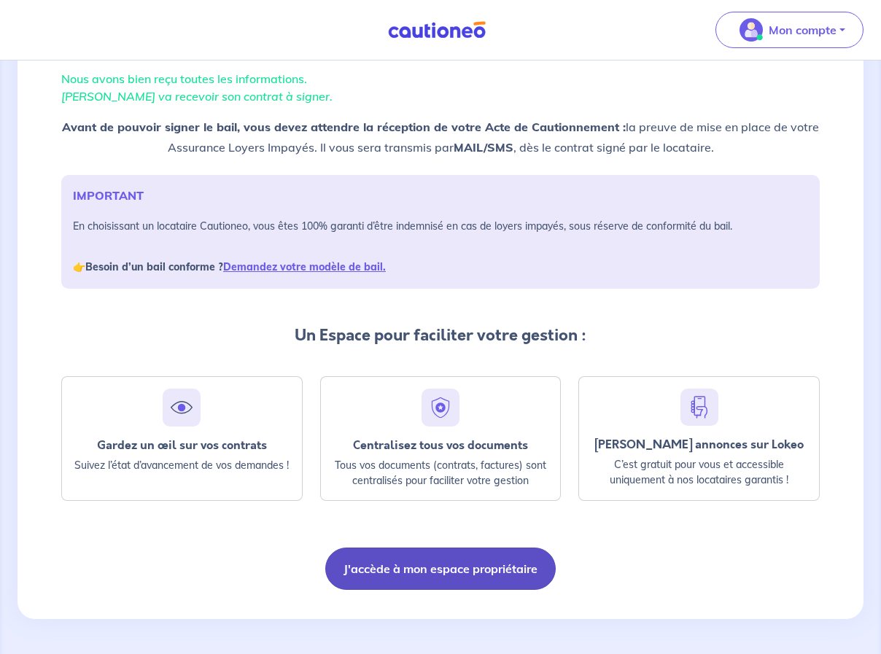
click at [400, 574] on button "J'accède à mon espace propriétaire" at bounding box center [440, 569] width 230 height 42
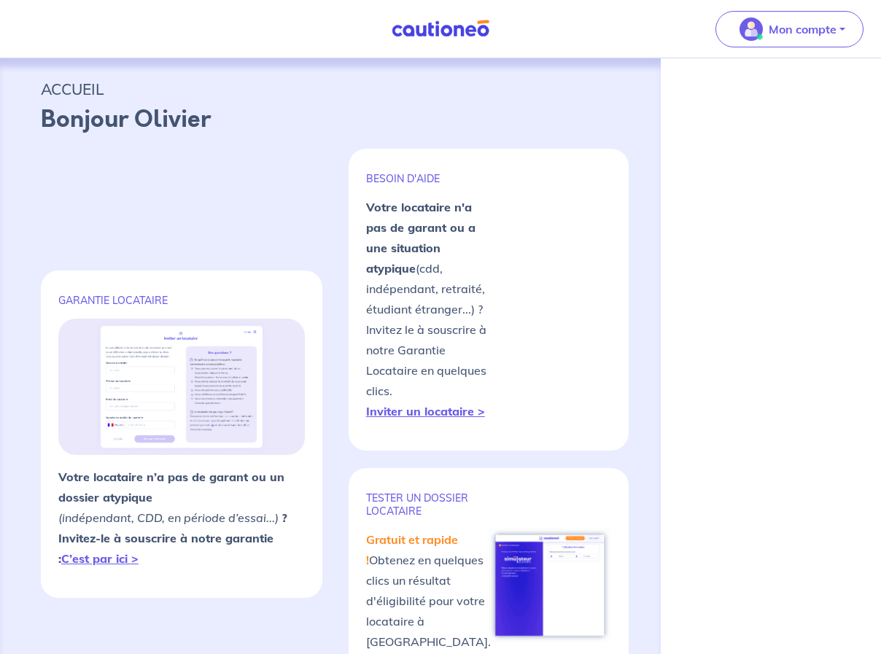
select select "FR"
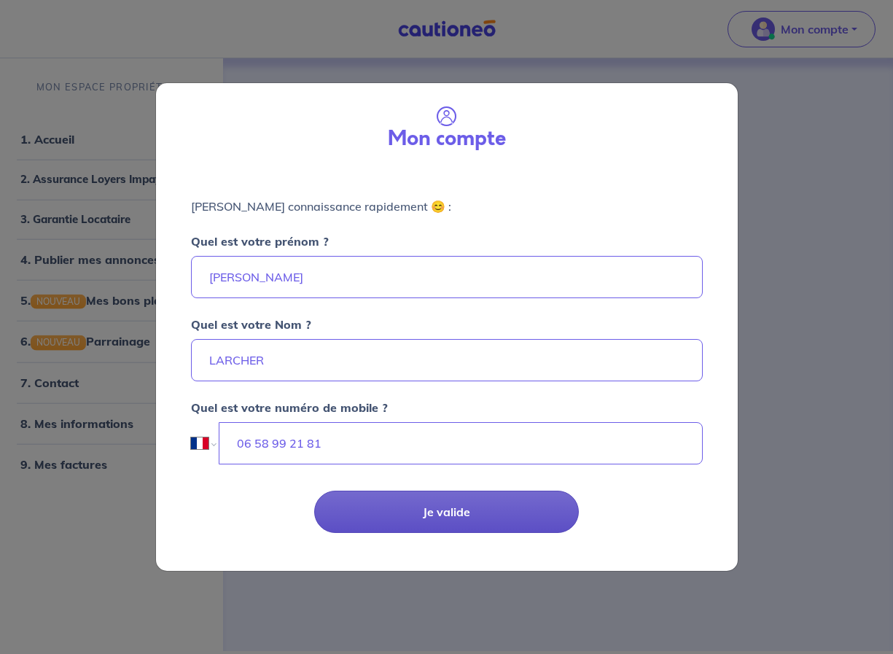
click at [456, 512] on button "Je valide" at bounding box center [446, 512] width 265 height 42
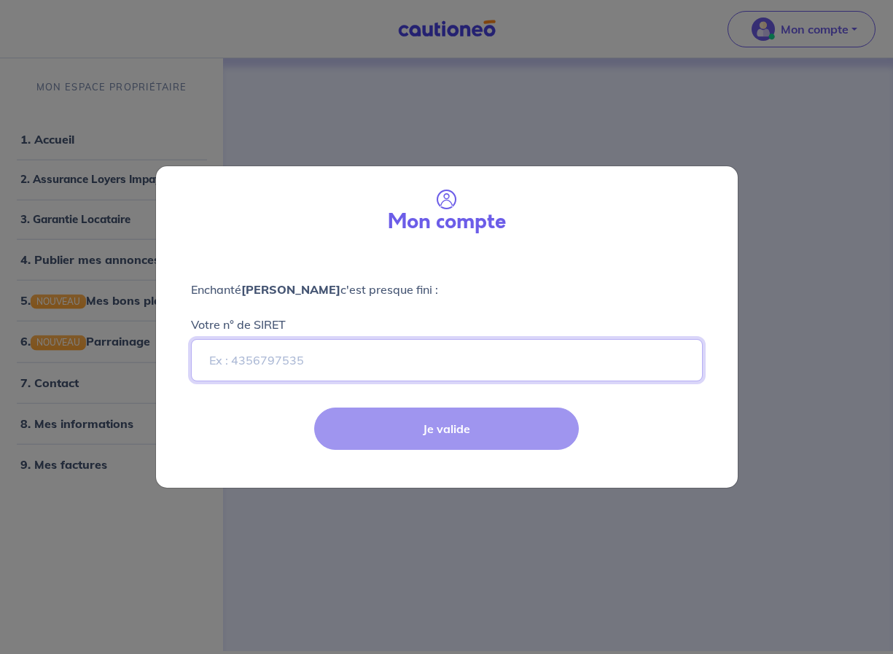
click at [219, 362] on input "Votre n° de SIRET" at bounding box center [447, 360] width 512 height 42
click at [256, 357] on input "Votre n° de SIRET" at bounding box center [447, 360] width 512 height 42
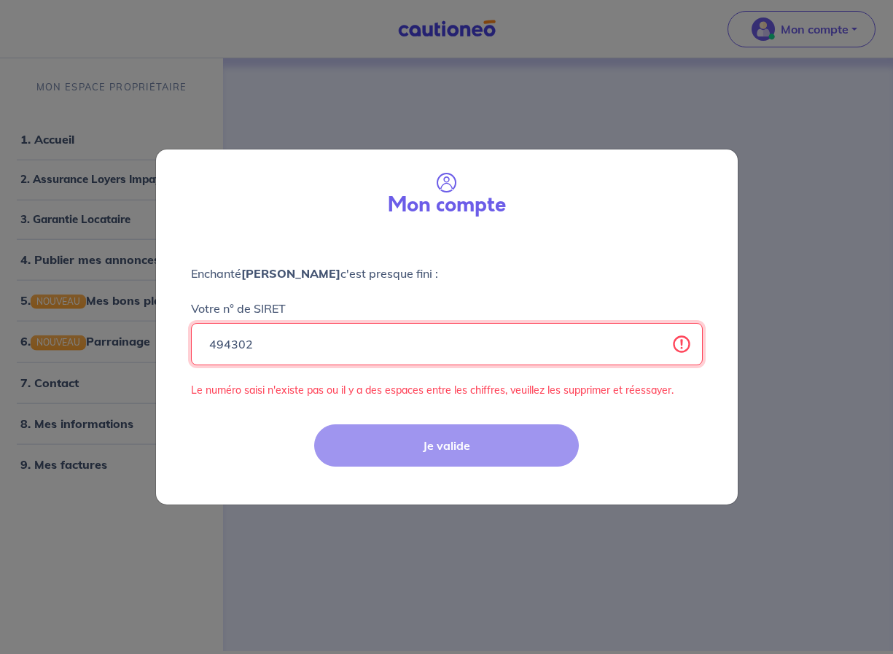
click at [281, 346] on input "494302" at bounding box center [447, 344] width 512 height 42
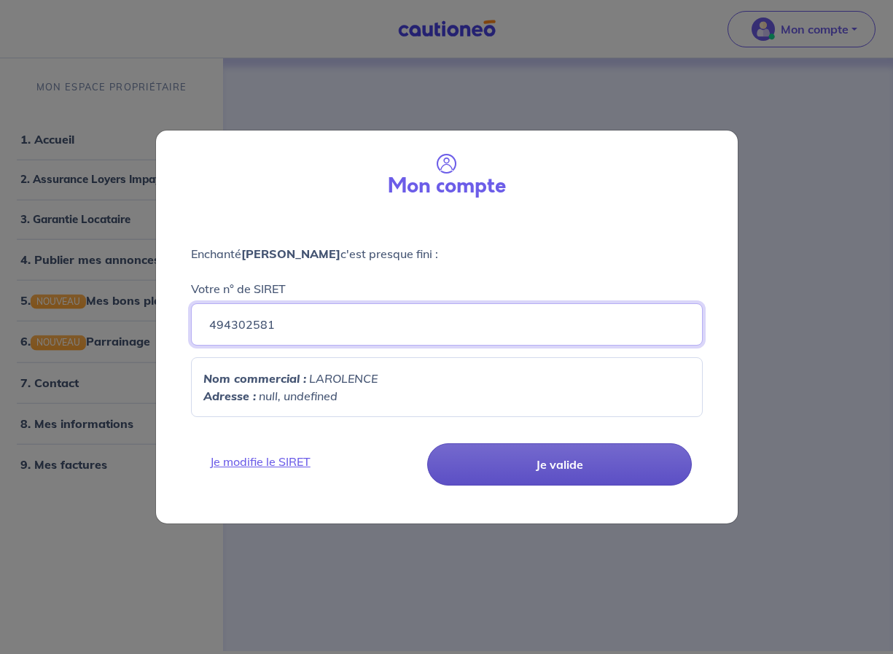
type input "494302581"
click at [497, 463] on button "Je valide" at bounding box center [559, 464] width 265 height 42
click at [502, 468] on button "Je valide" at bounding box center [559, 464] width 265 height 42
click at [516, 468] on button "Je valide" at bounding box center [559, 464] width 265 height 42
click at [467, 467] on button "Je valide" at bounding box center [559, 464] width 265 height 42
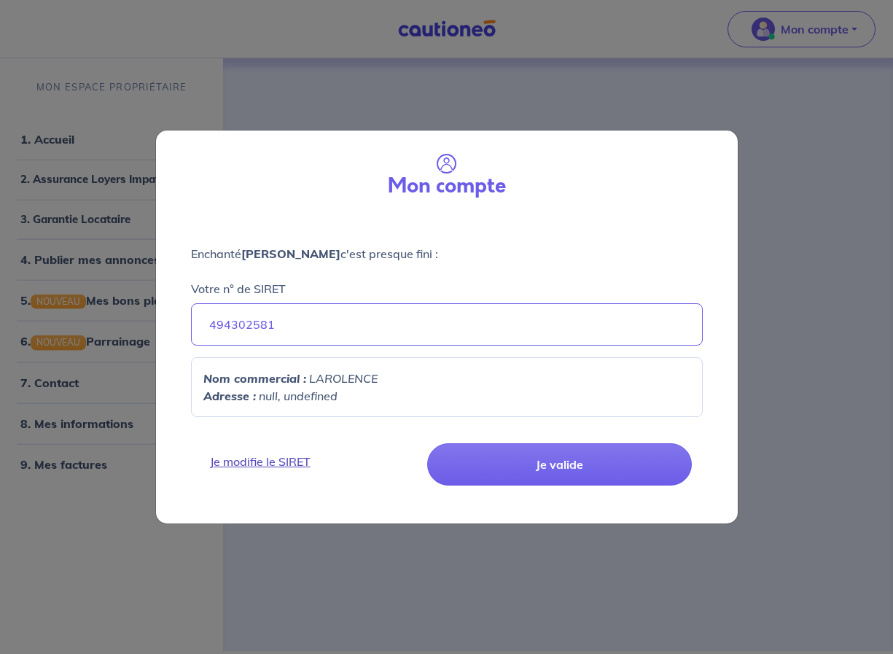
click at [271, 463] on link "Je modifie le SIRET" at bounding box center [311, 461] width 221 height 17
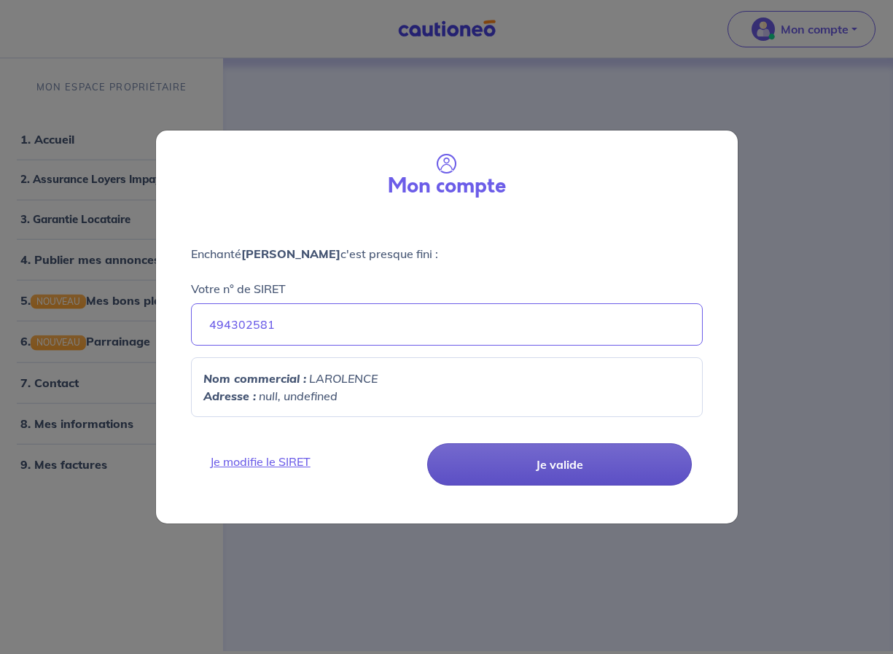
click at [465, 467] on button "Je valide" at bounding box center [559, 464] width 265 height 42
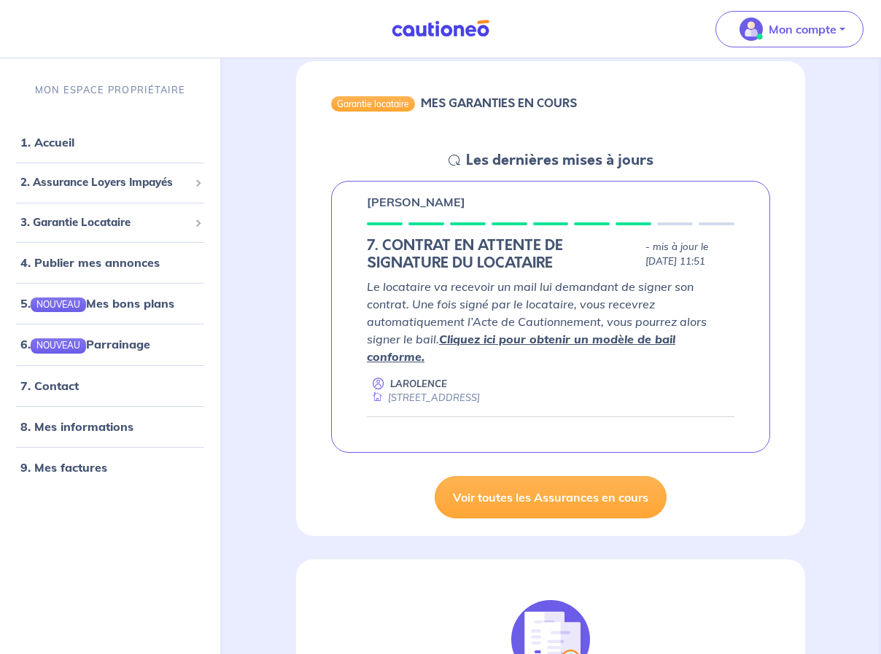
scroll to position [292, 0]
